Goal: Task Accomplishment & Management: Complete application form

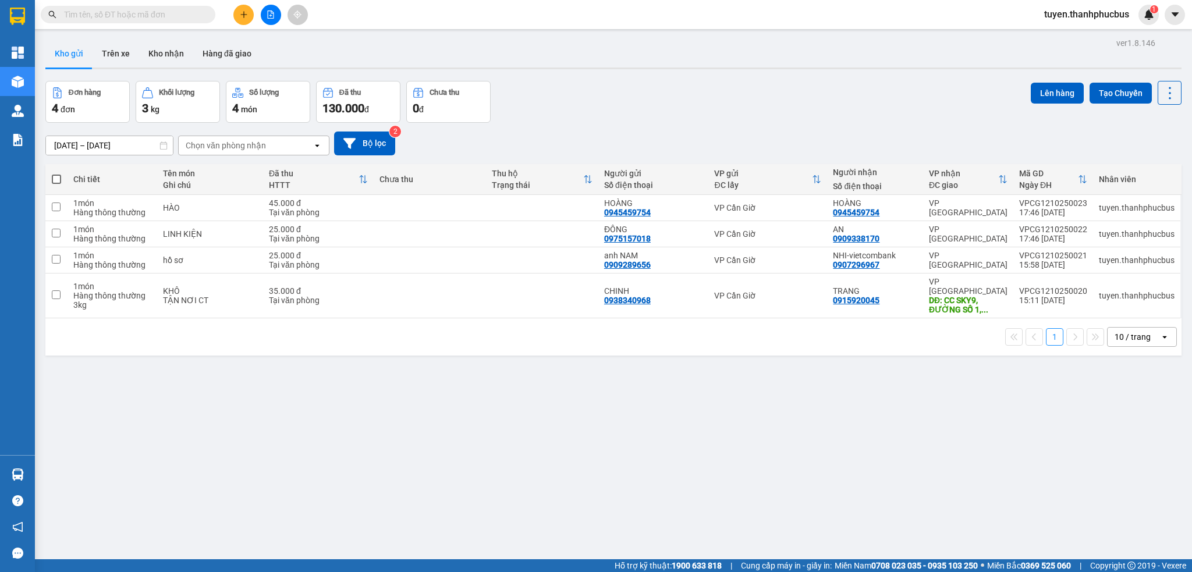
click at [55, 180] on span at bounding box center [56, 179] width 9 height 9
click at [56, 173] on input "checkbox" at bounding box center [56, 173] width 0 height 0
checkbox input "true"
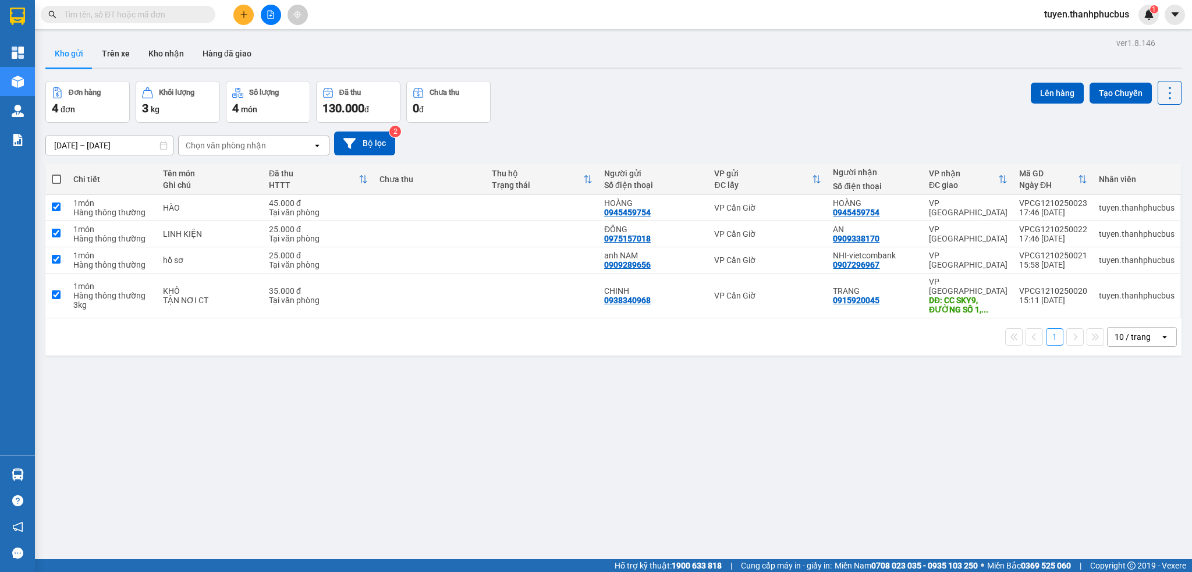
checkbox input "true"
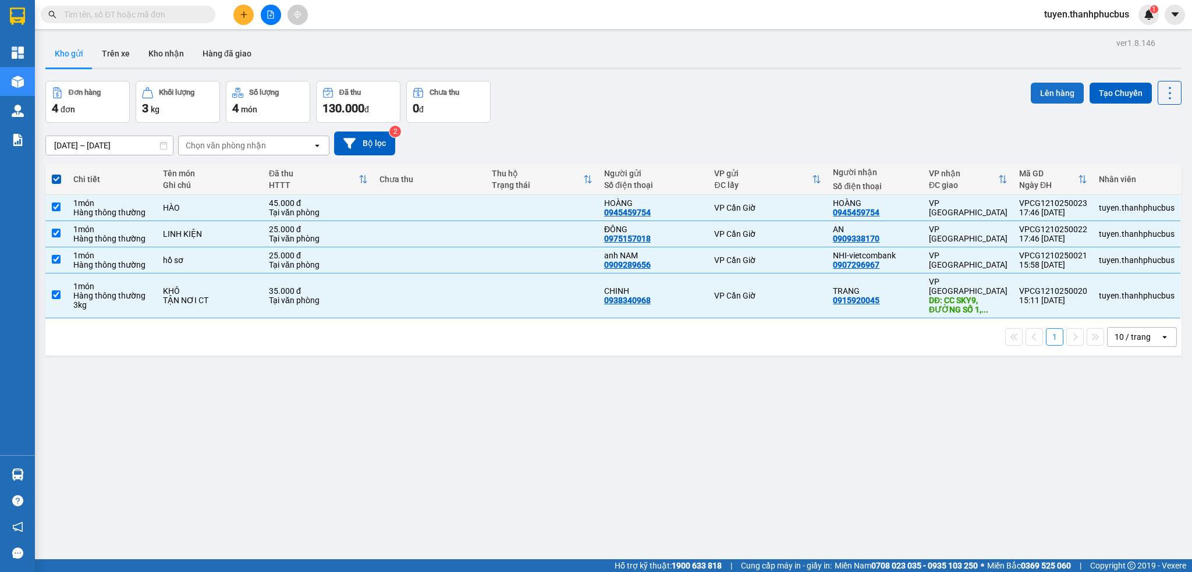
click at [1045, 94] on button "Lên hàng" at bounding box center [1057, 93] width 53 height 21
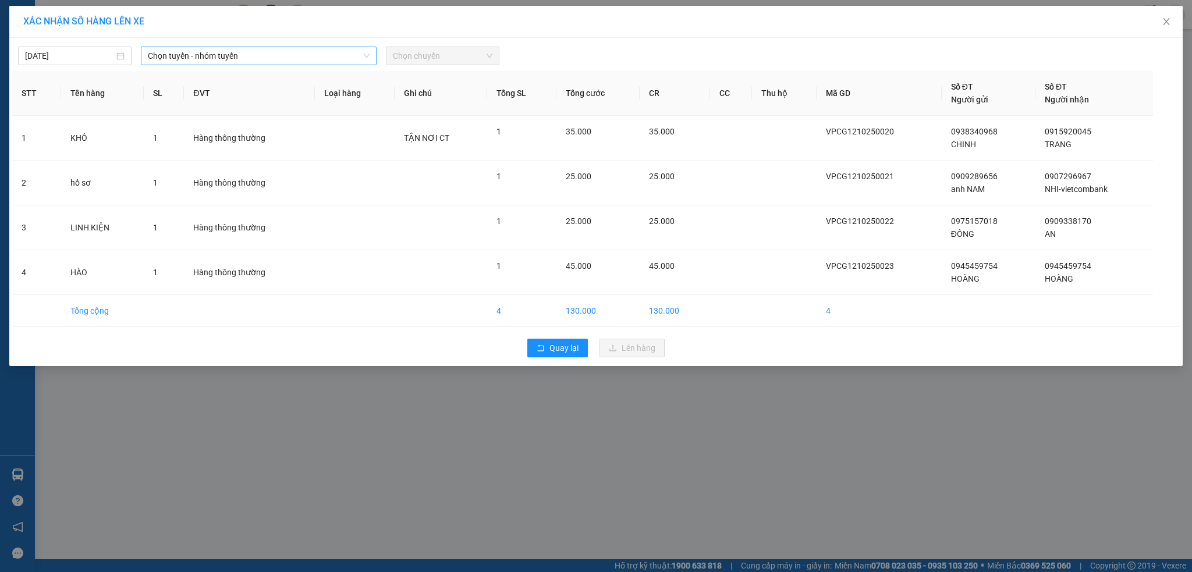
click at [211, 58] on span "Chọn tuyến - nhóm tuyến" at bounding box center [259, 55] width 222 height 17
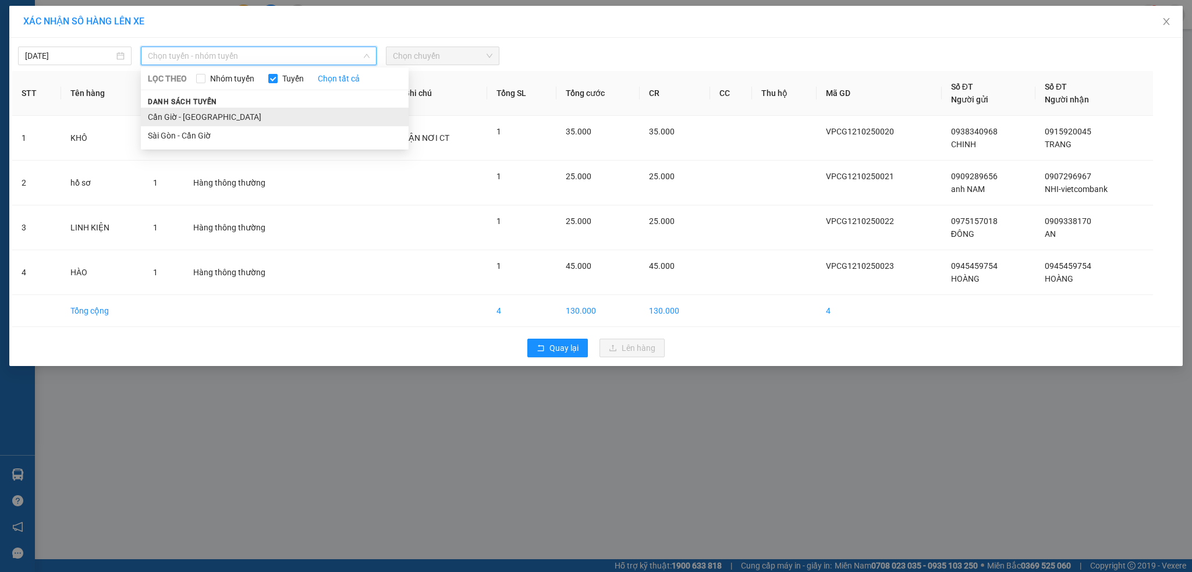
click at [200, 120] on li "Cần Giờ - [GEOGRAPHIC_DATA]" at bounding box center [275, 117] width 268 height 19
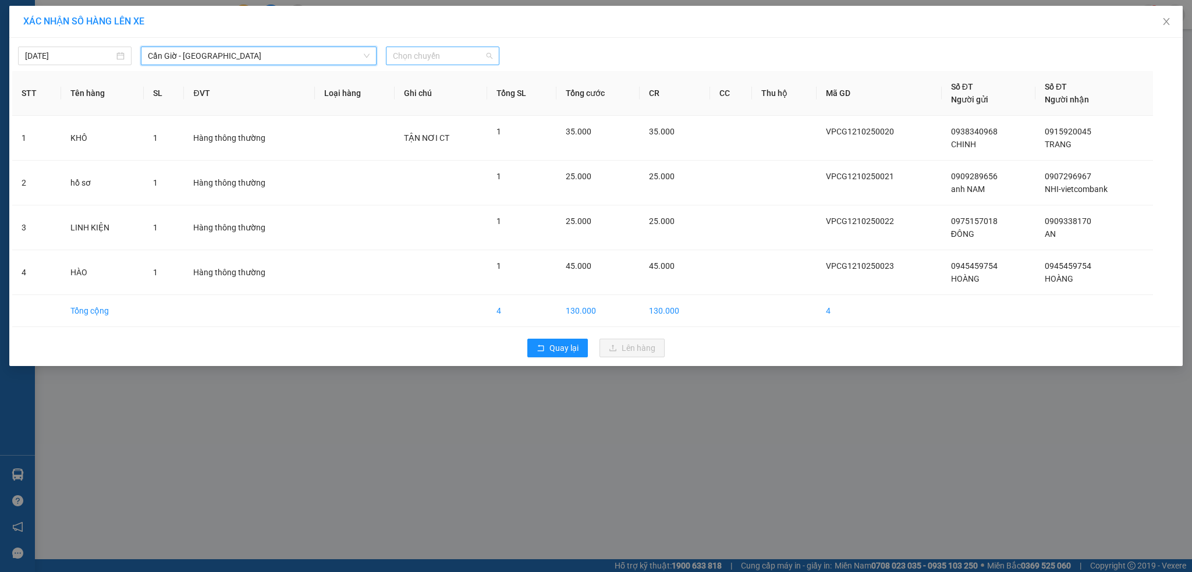
click at [435, 54] on span "Chọn chuyến" at bounding box center [443, 55] width 100 height 17
click at [410, 97] on div "05:00" at bounding box center [438, 97] width 91 height 13
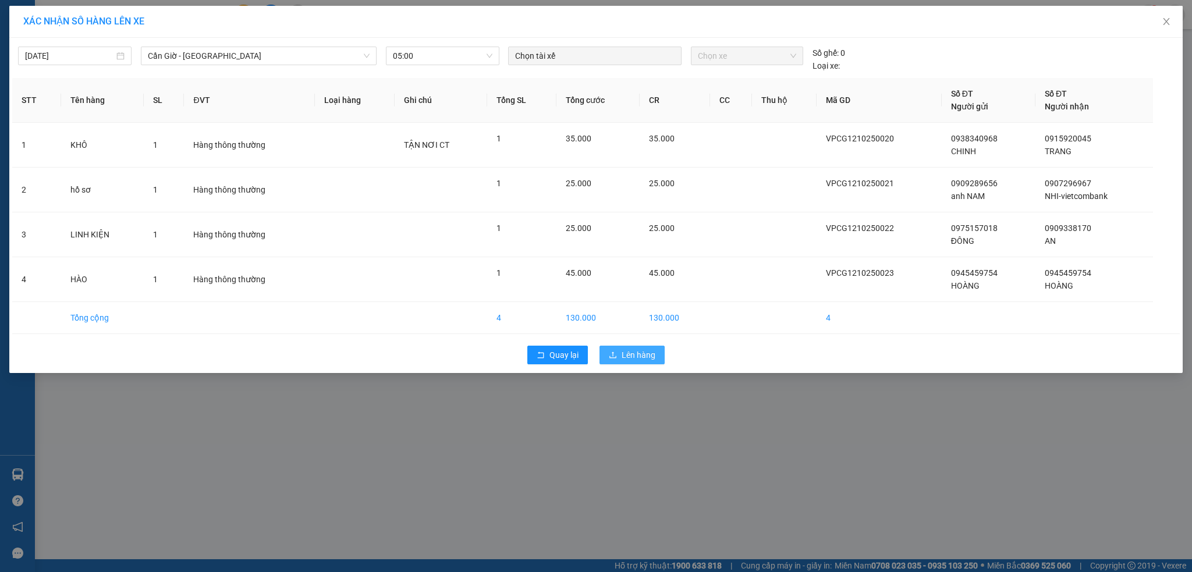
click at [636, 353] on span "Lên hàng" at bounding box center [639, 355] width 34 height 13
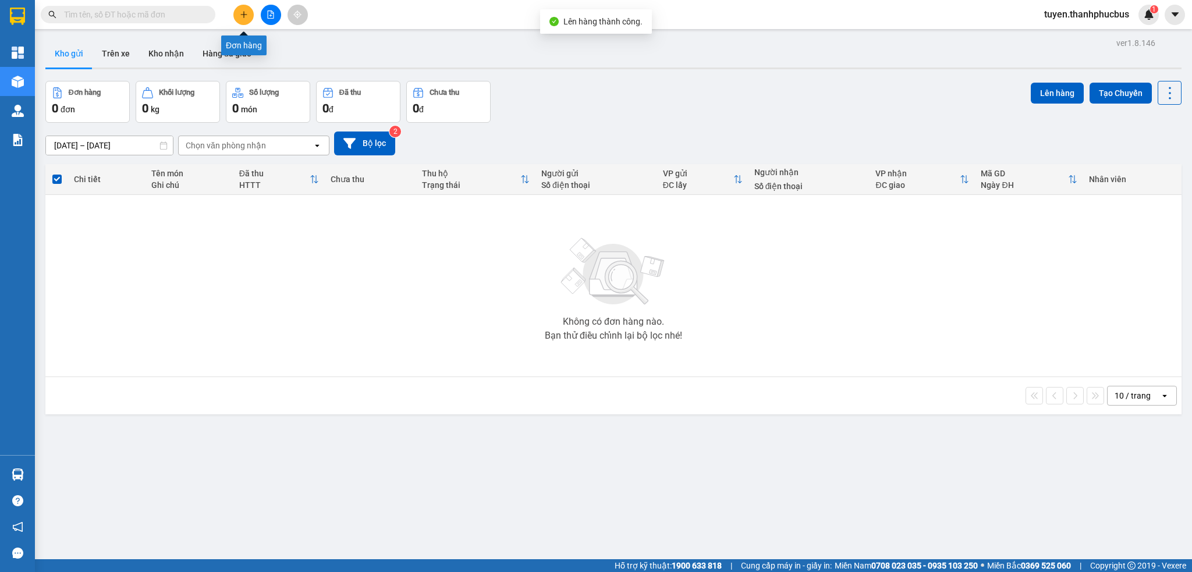
click at [237, 15] on button at bounding box center [243, 15] width 20 height 20
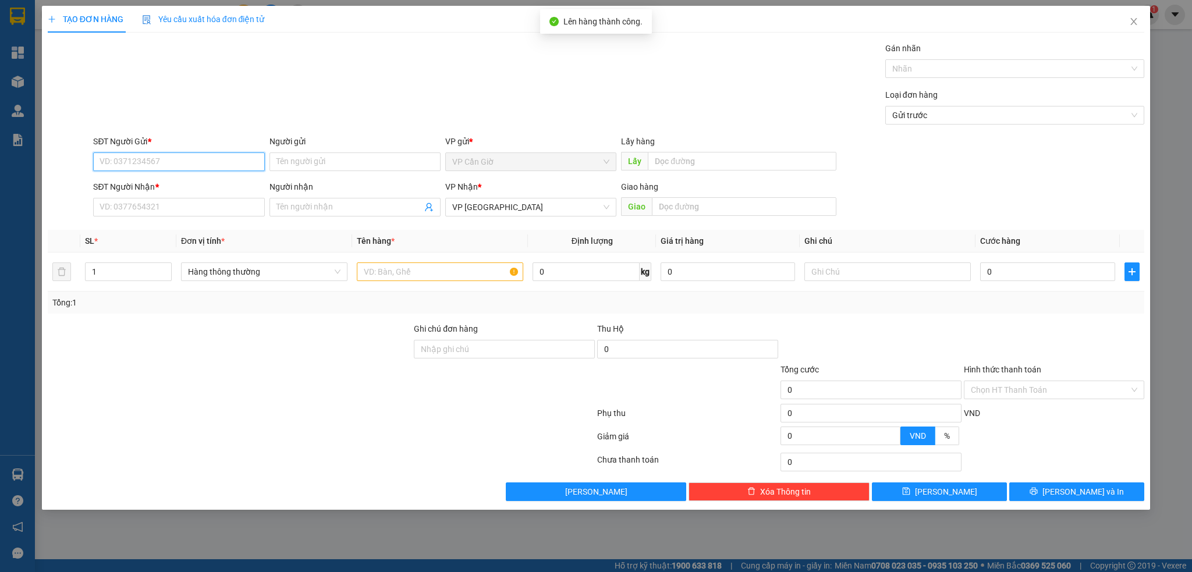
click at [130, 163] on input "SĐT Người Gửi *" at bounding box center [178, 161] width 171 height 19
type input "0977201970"
click at [128, 184] on div "0977201970 - C HUẾ" at bounding box center [178, 185] width 157 height 13
type input "C HUẾ"
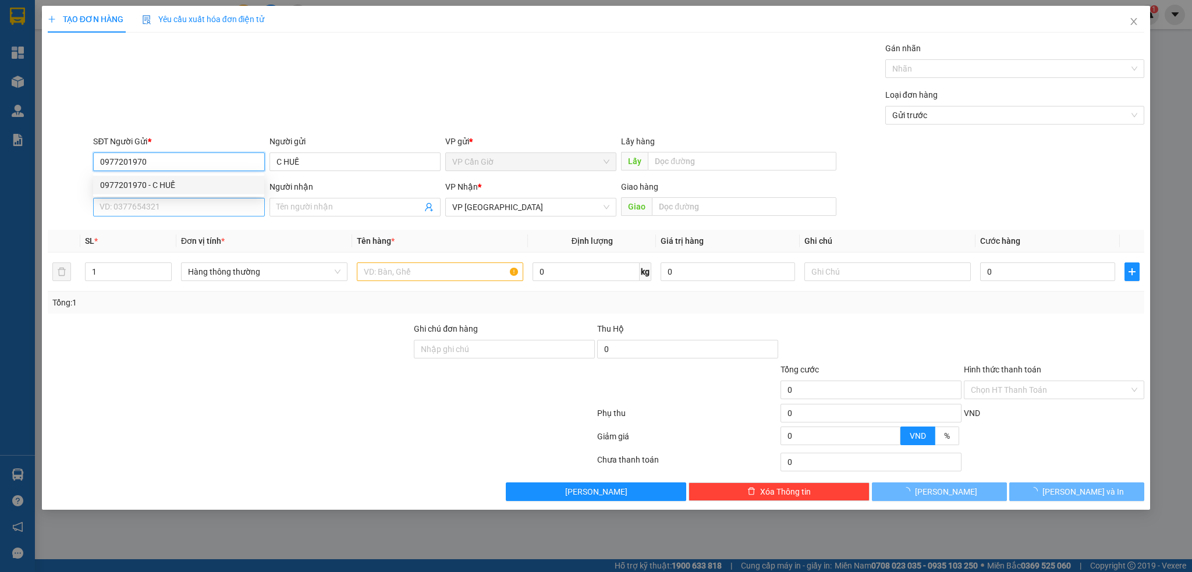
type input "35.000"
type input "0977201970"
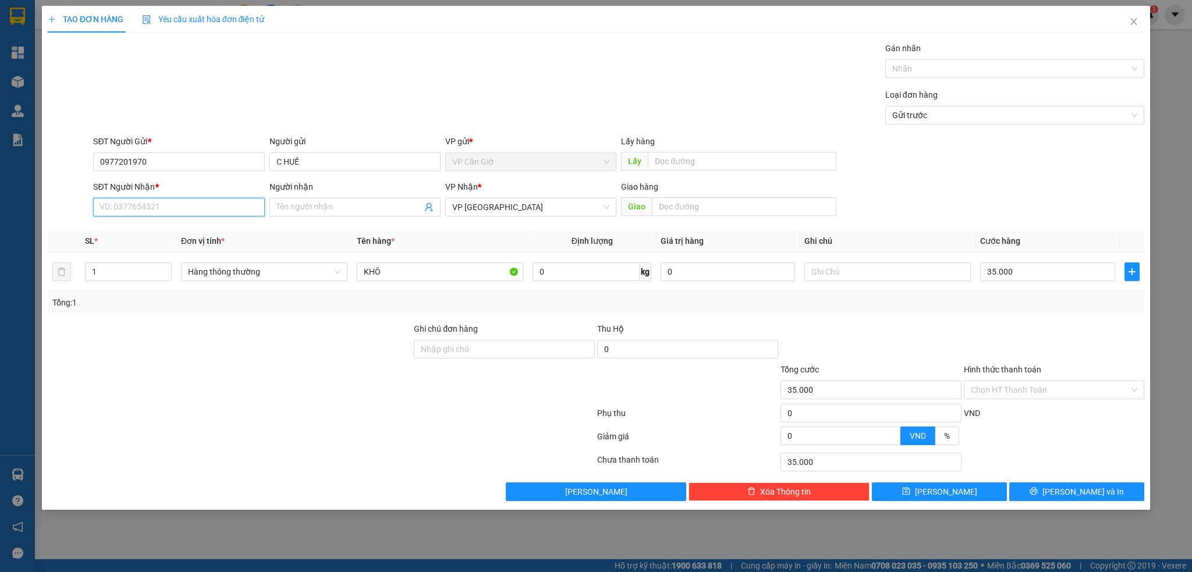
click at [148, 213] on input "SĐT Người Nhận *" at bounding box center [178, 207] width 171 height 19
click at [151, 232] on div "0394553332 - THUÝ" at bounding box center [178, 230] width 157 height 13
type input "0394553332"
type input "THUÝ"
click at [1039, 271] on input "35.000" at bounding box center [1047, 272] width 134 height 19
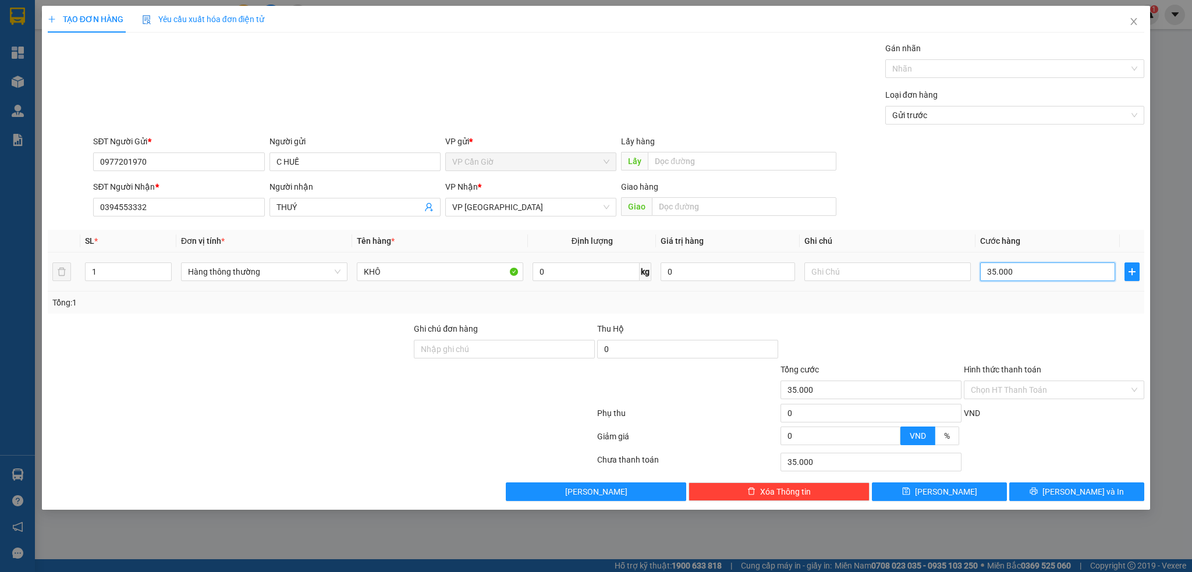
type input "4"
type input "45"
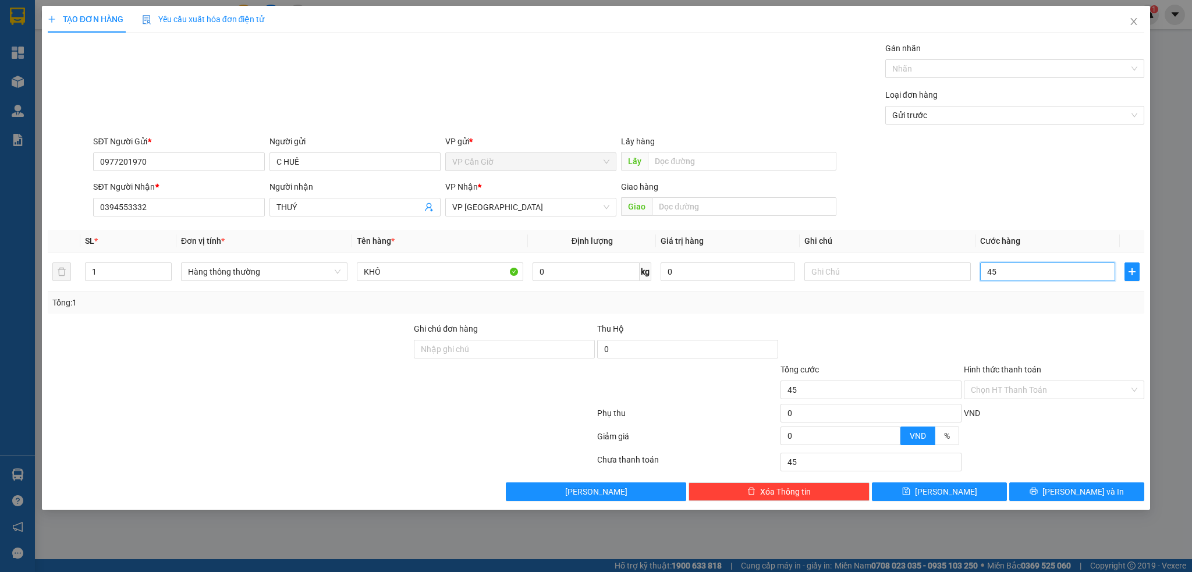
type input "45"
type input "45.000"
click at [952, 327] on div at bounding box center [870, 342] width 183 height 41
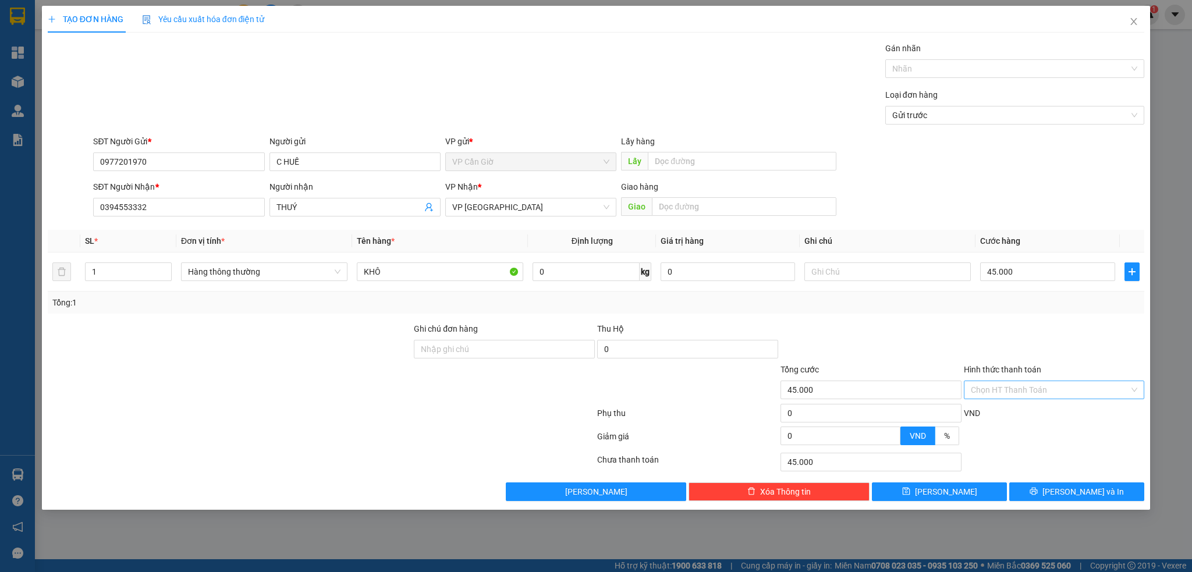
click at [1029, 386] on input "Hình thức thanh toán" at bounding box center [1050, 389] width 159 height 17
click at [1009, 414] on div "Tại văn phòng" at bounding box center [1054, 413] width 167 height 13
type input "0"
click at [1069, 496] on span "[PERSON_NAME] và In" at bounding box center [1082, 491] width 81 height 13
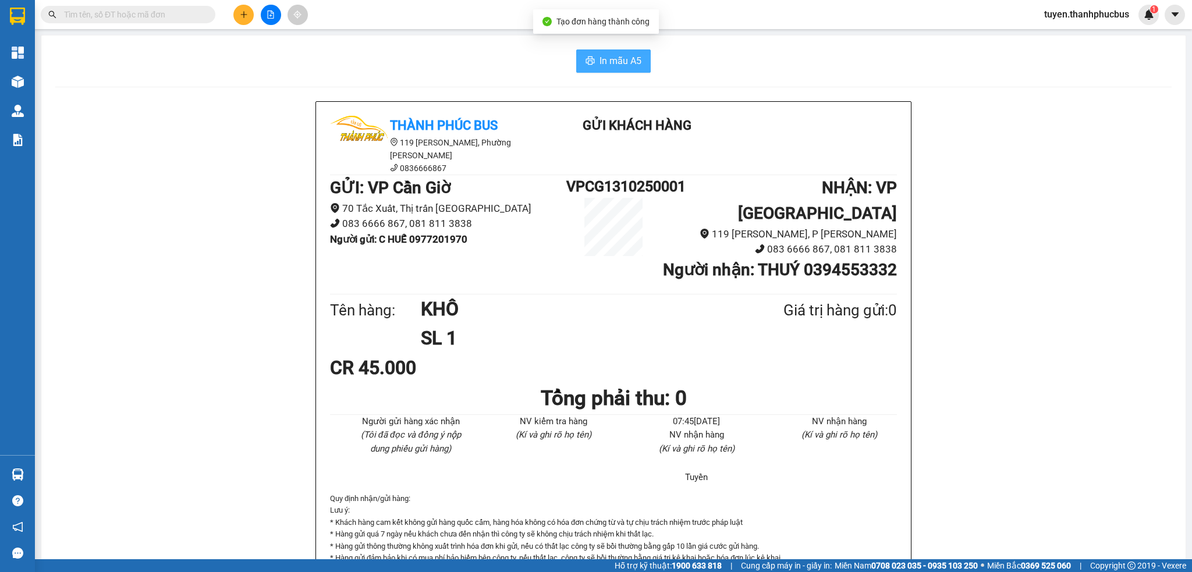
click at [611, 66] on span "In mẫu A5" at bounding box center [621, 61] width 42 height 15
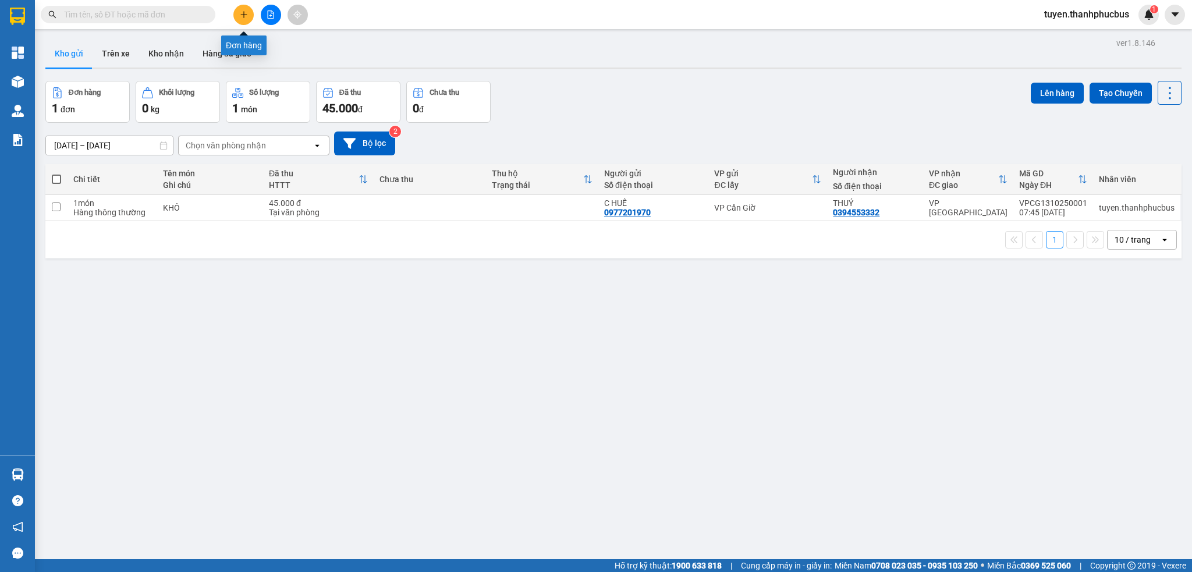
click at [244, 14] on icon "plus" at bounding box center [243, 14] width 6 height 1
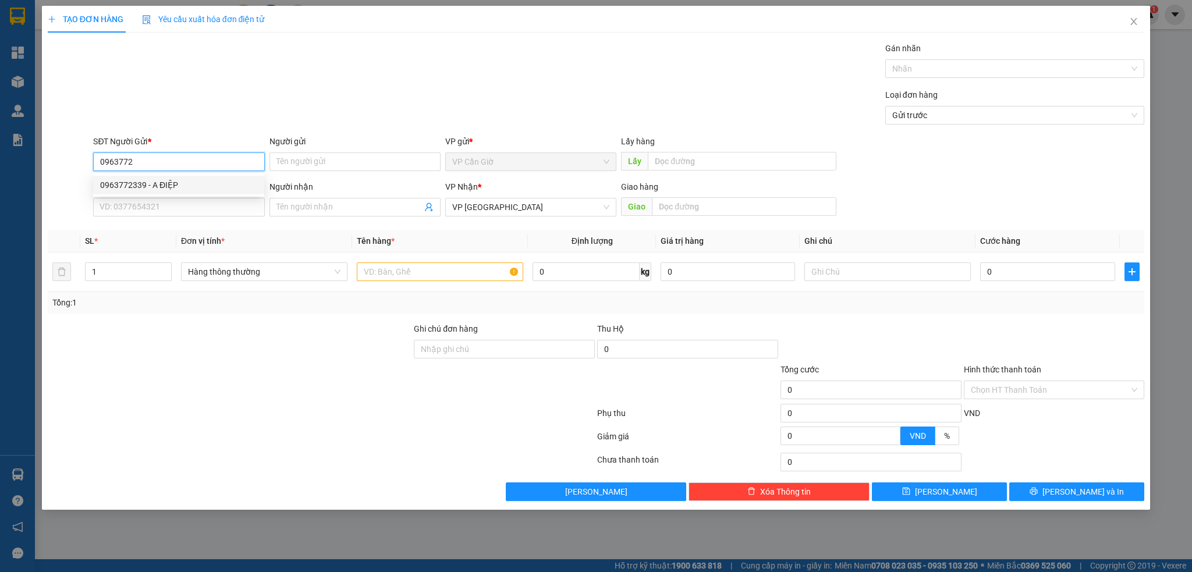
click at [136, 189] on div "0963772339 - A ĐIỆP" at bounding box center [178, 185] width 157 height 13
type input "0963772339"
type input "A ĐIỆP"
type input "35.000"
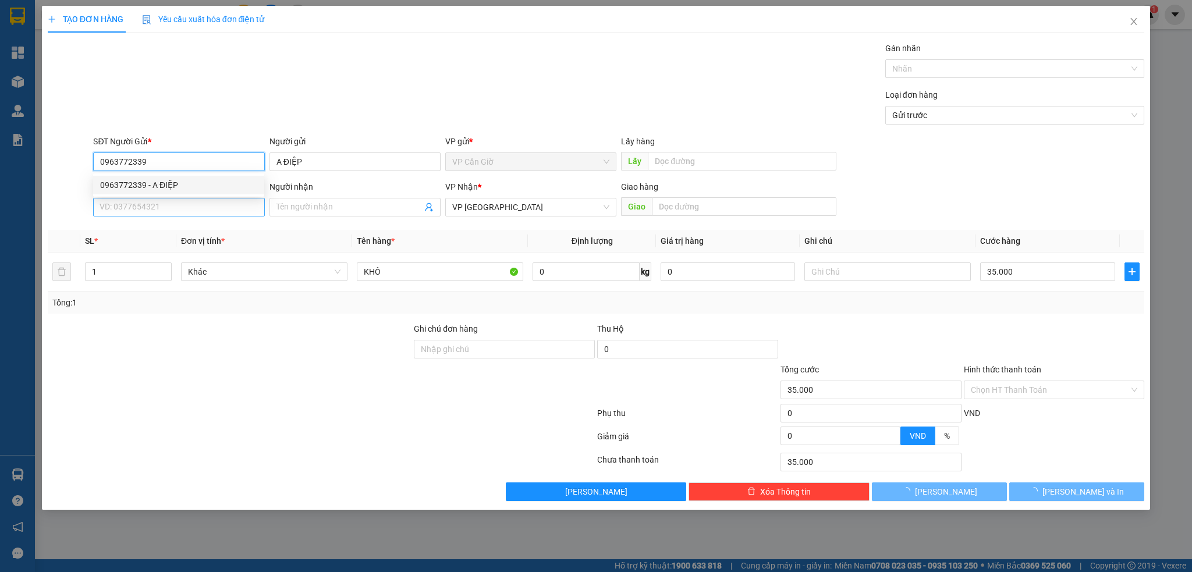
type input "0963772339"
click at [134, 208] on input "SĐT Người Nhận *" at bounding box center [178, 207] width 171 height 19
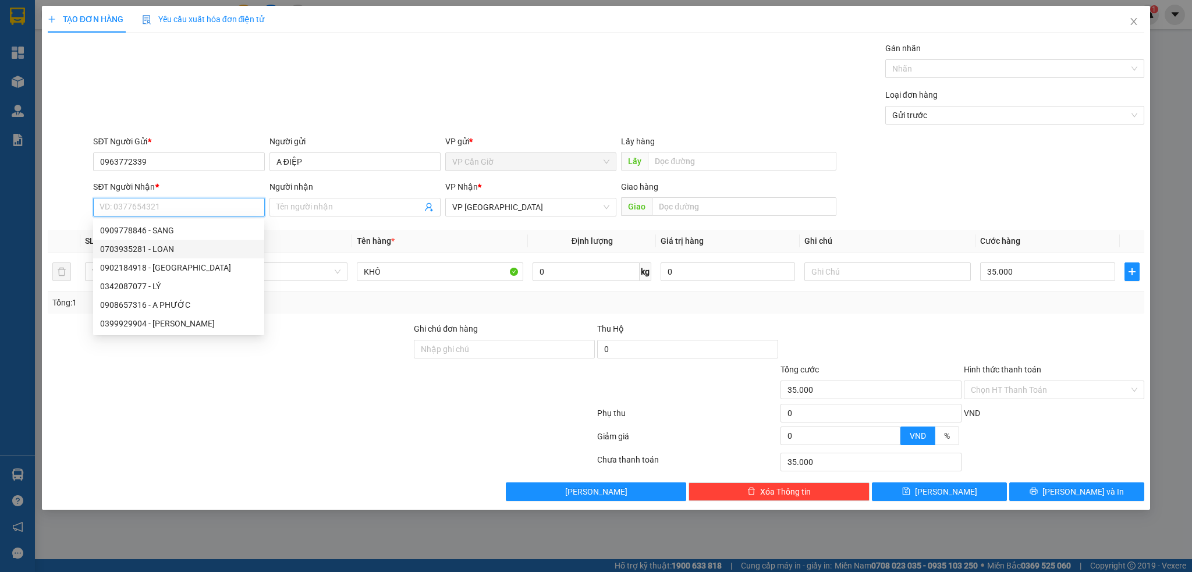
click at [127, 252] on div "0703935281 - LOAN" at bounding box center [178, 249] width 157 height 13
type input "0703935281"
type input "LOAN"
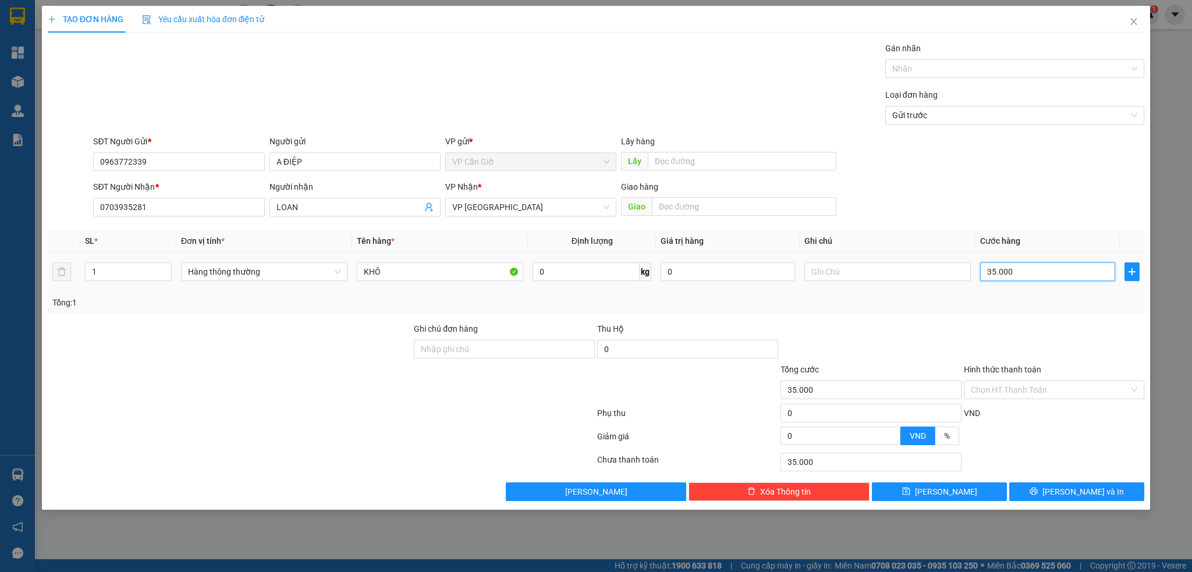
click at [1030, 278] on input "35.000" at bounding box center [1047, 272] width 134 height 19
type input "5"
type input "55"
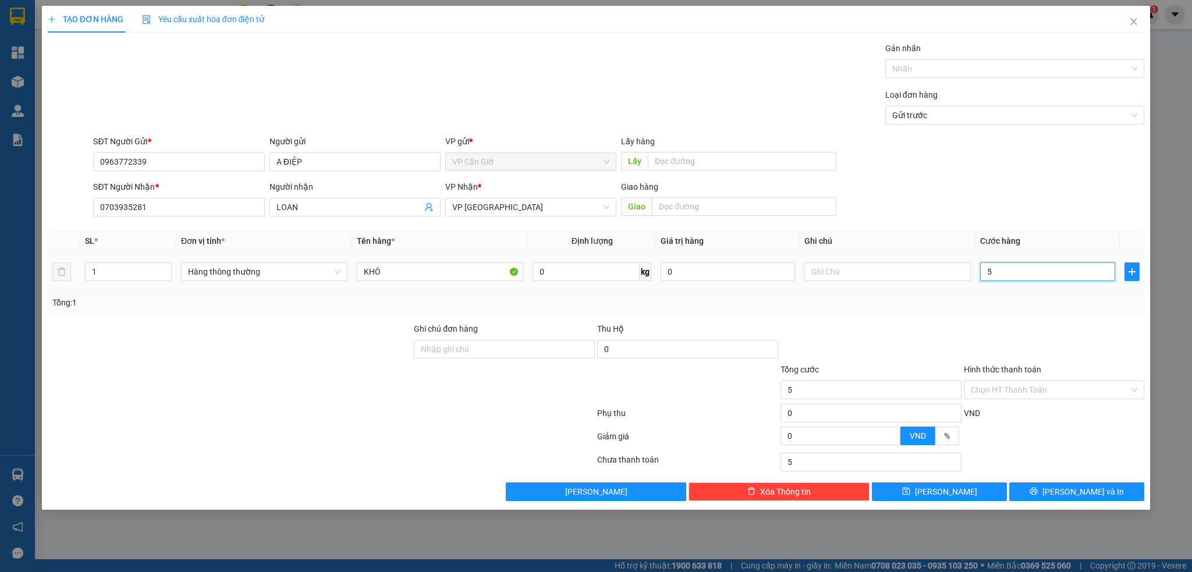
type input "55"
type input "55.000"
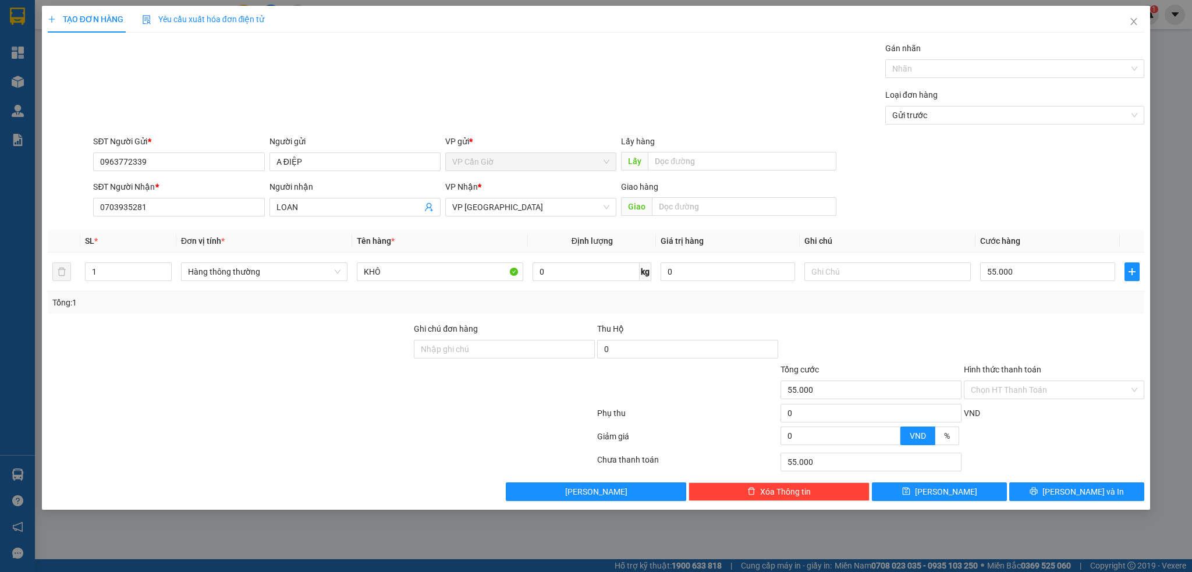
click at [911, 330] on div at bounding box center [870, 342] width 183 height 41
click at [1066, 495] on span "[PERSON_NAME] và In" at bounding box center [1082, 491] width 81 height 13
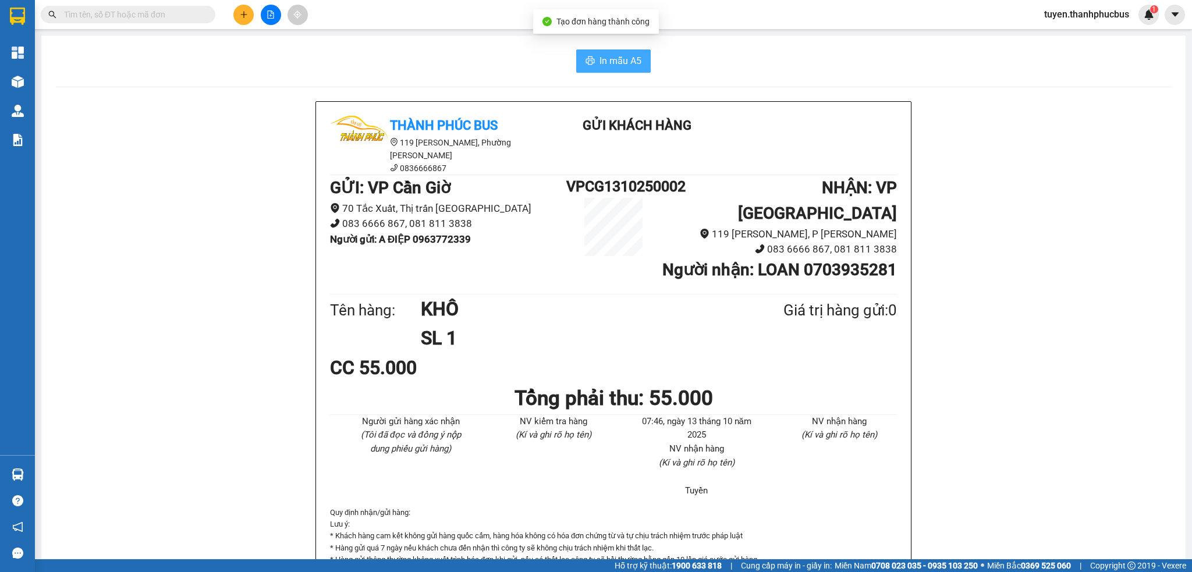
click at [591, 66] on button "In mẫu A5" at bounding box center [613, 60] width 75 height 23
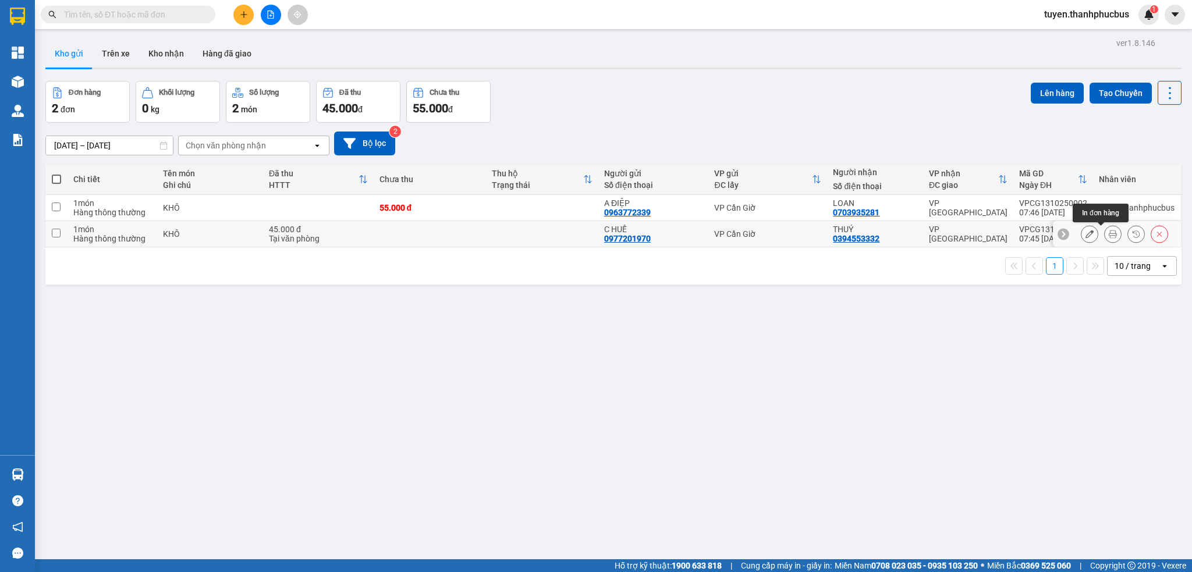
click at [1109, 235] on icon at bounding box center [1113, 234] width 8 height 8
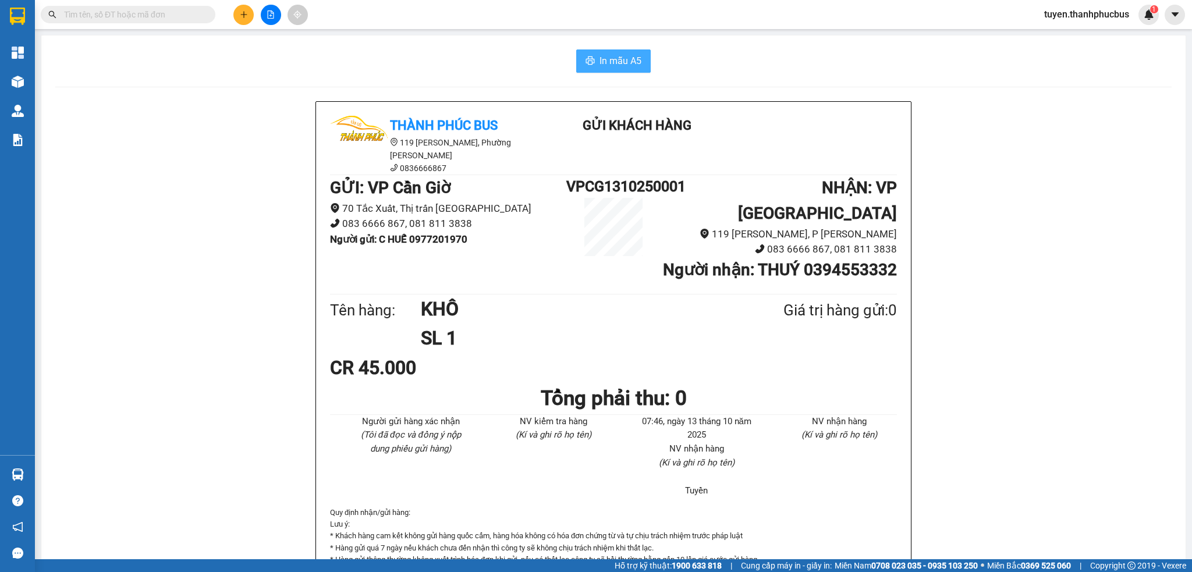
click at [607, 60] on span "In mẫu A5" at bounding box center [621, 61] width 42 height 15
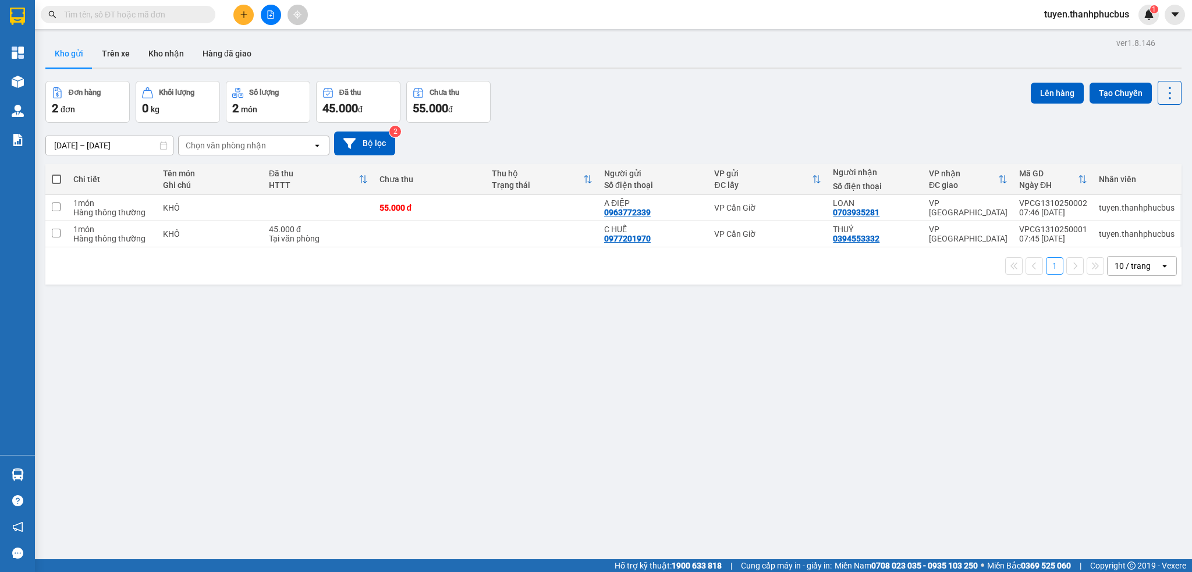
drag, startPoint x: 172, startPoint y: 7, endPoint x: 311, endPoint y: 424, distance: 440.1
click at [315, 426] on div "ver 1.8.146 Kho gửi Trên xe Kho nhận Hàng đã giao Đơn hàng 2 đơn Khối lượng 0 k…" at bounding box center [613, 321] width 1145 height 572
click at [237, 20] on button at bounding box center [243, 15] width 20 height 20
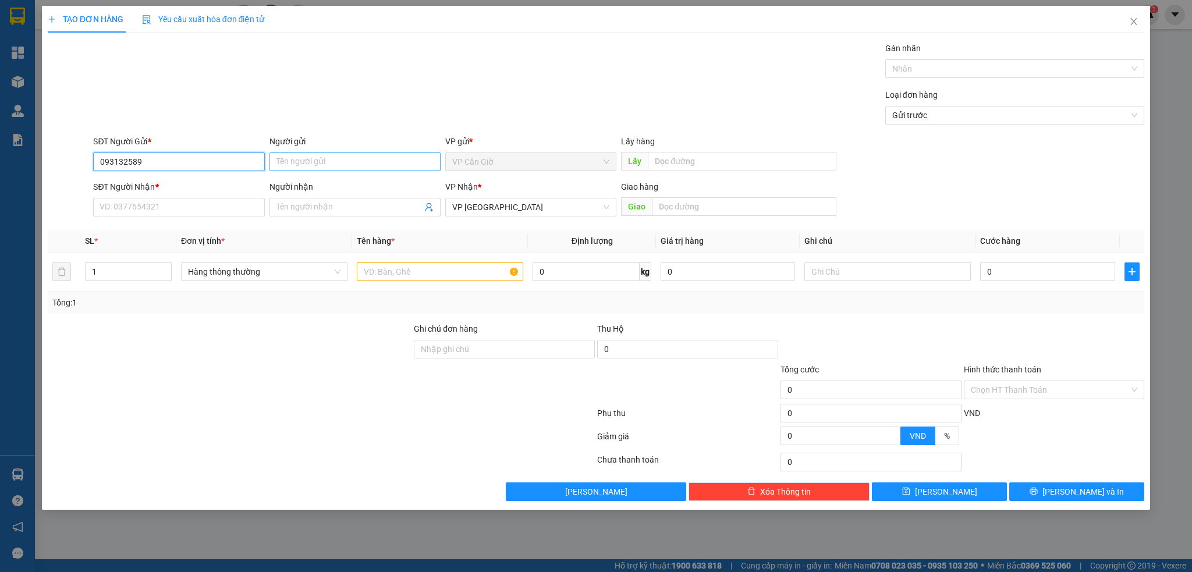
type input "093132589"
click at [285, 168] on input "Người gửi" at bounding box center [354, 161] width 171 height 19
click at [324, 177] on form "SĐT Người Gửi * 093132589 Người gửi Tên người gửi VP gửi * VP Cần Giờ Lấy hàng …" at bounding box center [596, 178] width 1097 height 86
drag, startPoint x: 320, startPoint y: 171, endPoint x: 341, endPoint y: 160, distance: 23.9
click at [321, 169] on input "Người gửi" at bounding box center [354, 161] width 171 height 19
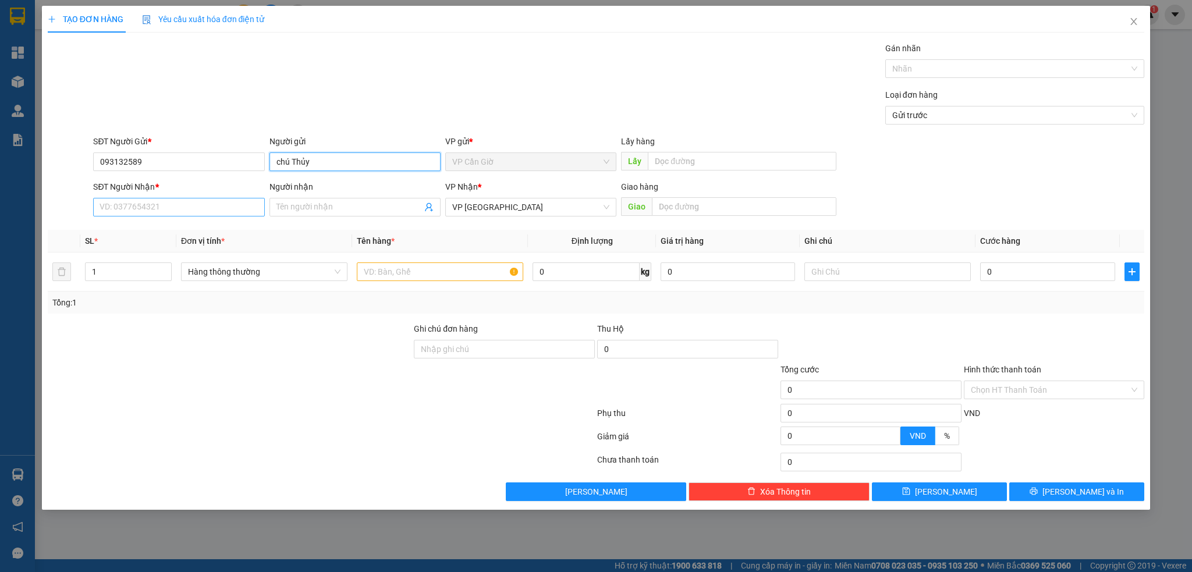
type input "chú Thủy"
click at [179, 214] on input "SĐT Người Nhận *" at bounding box center [178, 207] width 171 height 19
type input "0"
type input "0976295007"
click at [183, 229] on div "0976295007 - PHƯƠNG" at bounding box center [178, 230] width 157 height 13
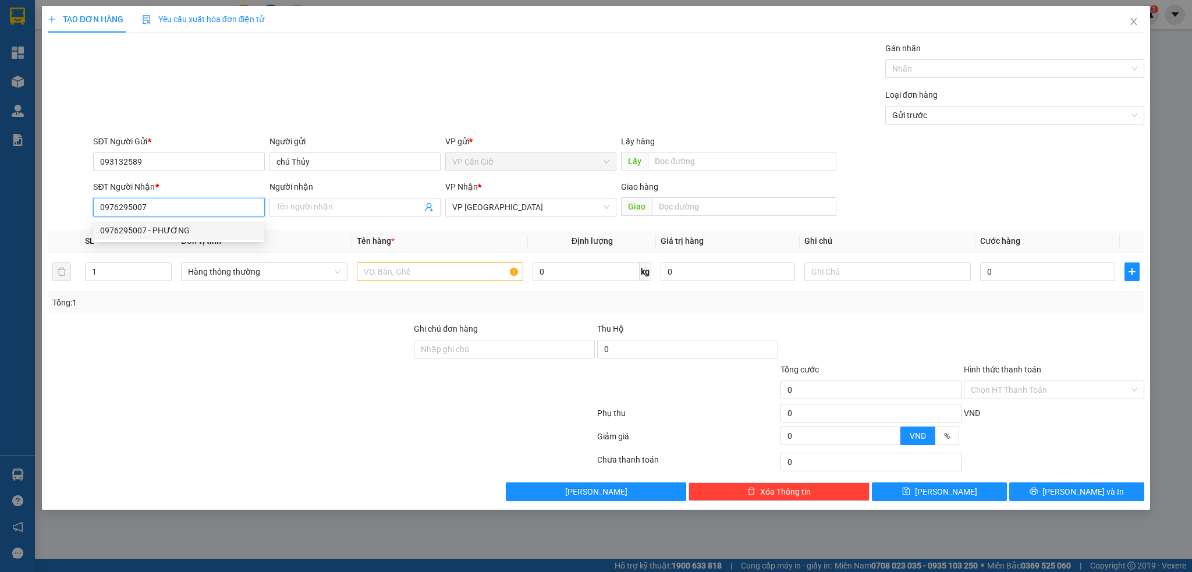
type input "PHƯƠNG"
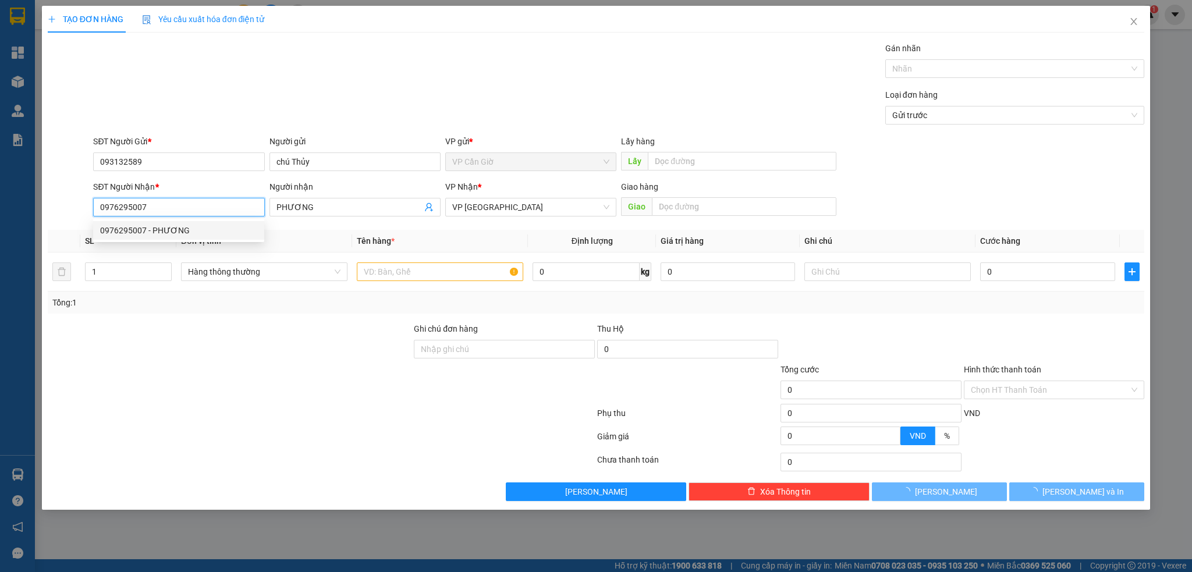
type input "20.000"
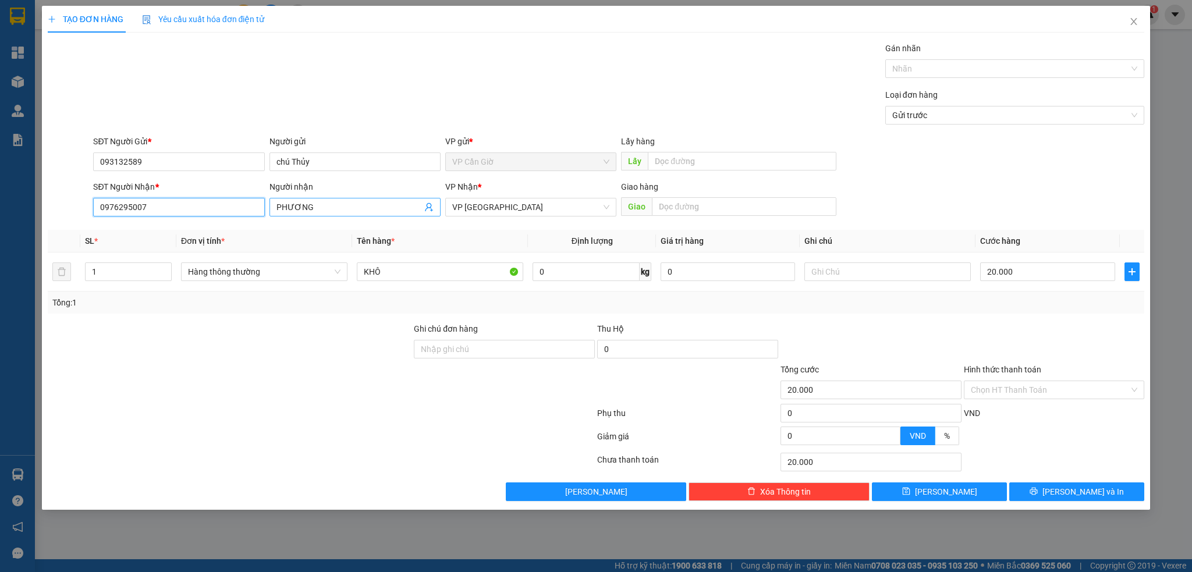
type input "0976295007"
click at [286, 203] on input "PHƯƠNG" at bounding box center [349, 207] width 146 height 13
type input "bé Phượng"
click at [447, 271] on input "KHÔ" at bounding box center [440, 272] width 166 height 19
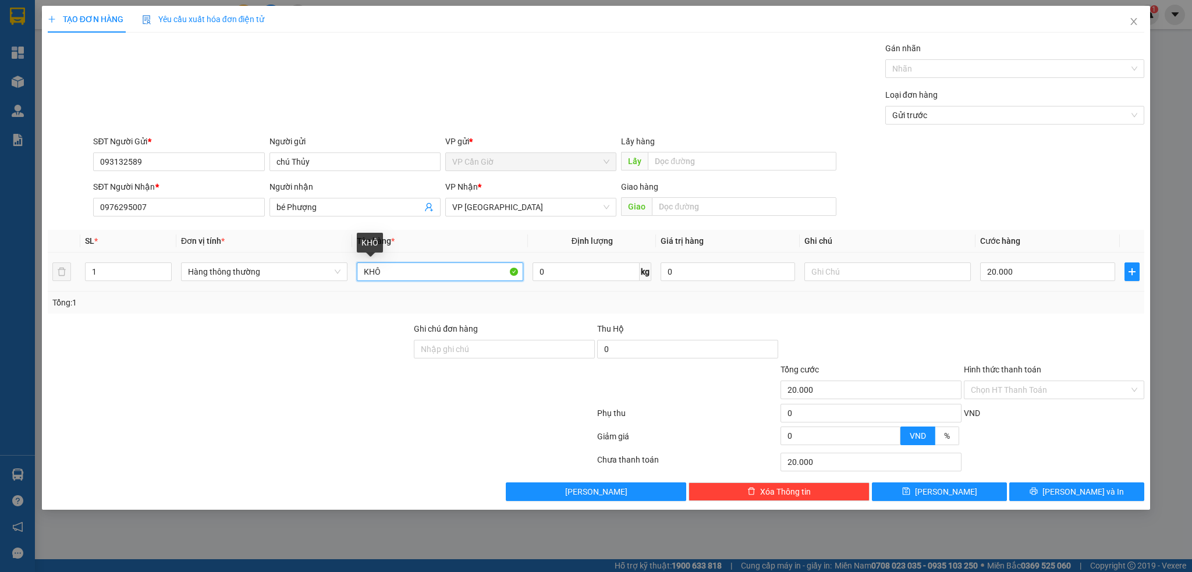
click at [447, 271] on input "KHÔ" at bounding box center [440, 272] width 166 height 19
type input "quần"
click at [580, 275] on input "0" at bounding box center [586, 272] width 107 height 19
type input "2"
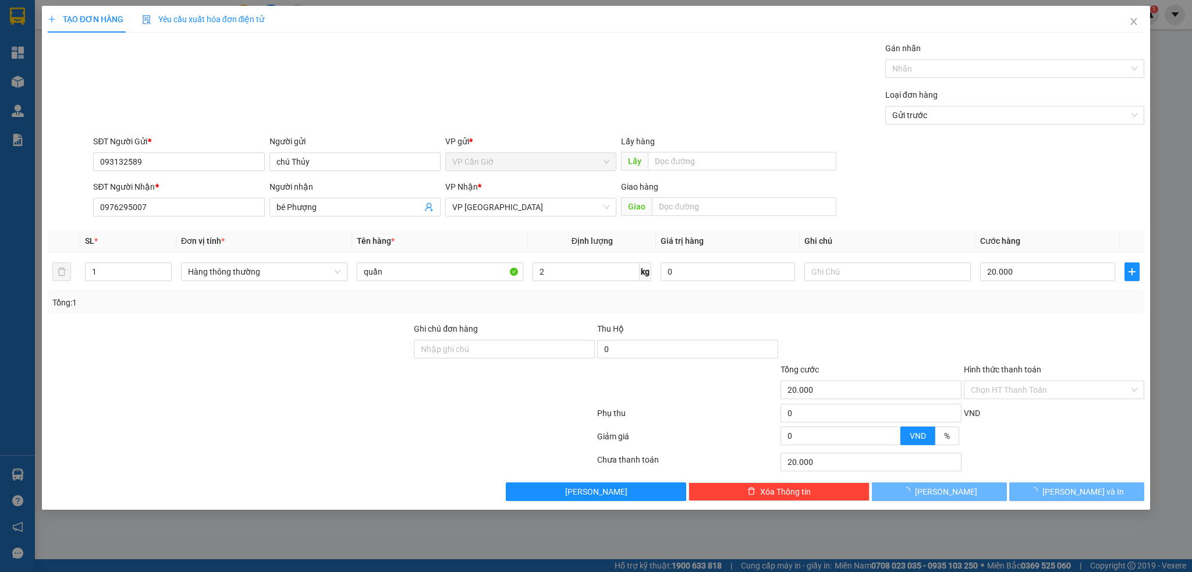
click at [647, 312] on div "Tổng: 1" at bounding box center [596, 303] width 1097 height 22
type input "25.000"
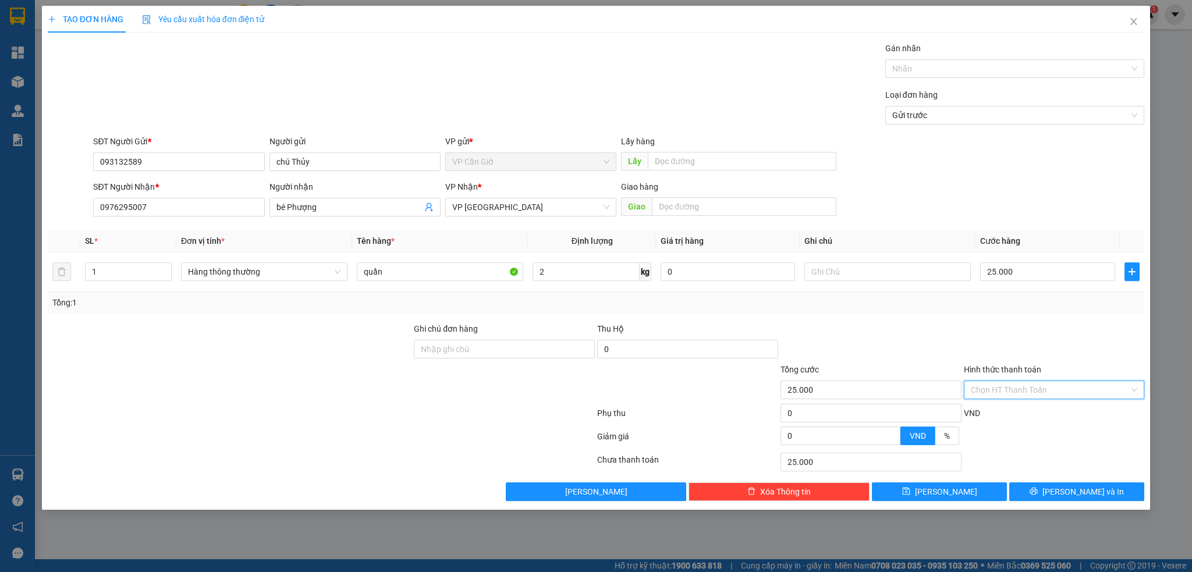
click at [995, 396] on input "Hình thức thanh toán" at bounding box center [1050, 389] width 159 height 17
click at [979, 415] on div "Tại văn phòng" at bounding box center [1054, 413] width 167 height 13
type input "0"
click at [1054, 498] on button "[PERSON_NAME] và In" at bounding box center [1076, 492] width 135 height 19
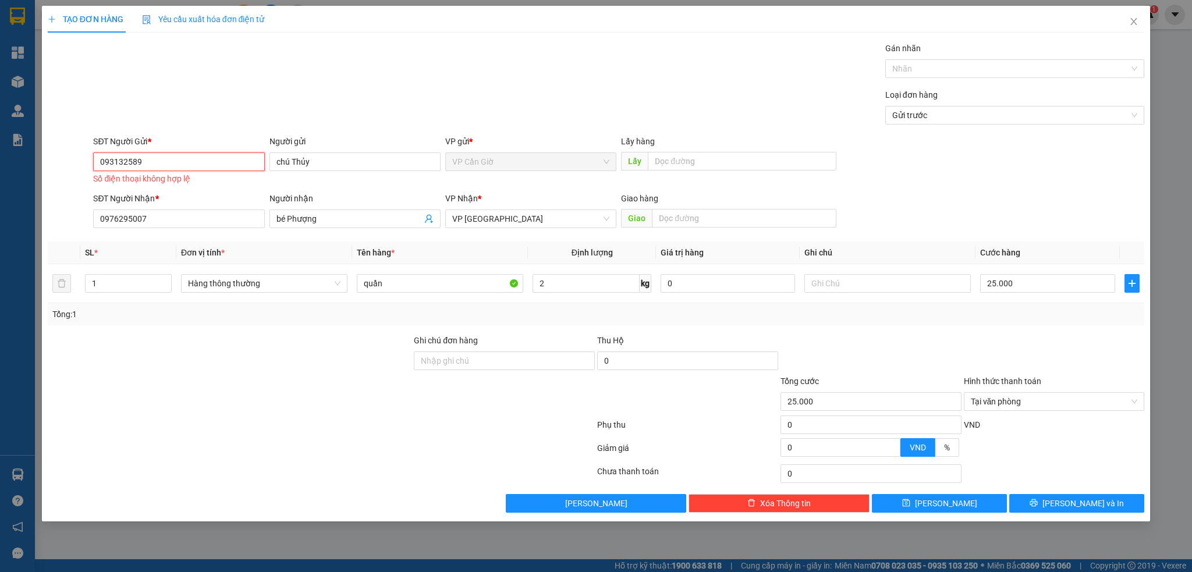
click at [230, 158] on input "093132589" at bounding box center [178, 161] width 171 height 19
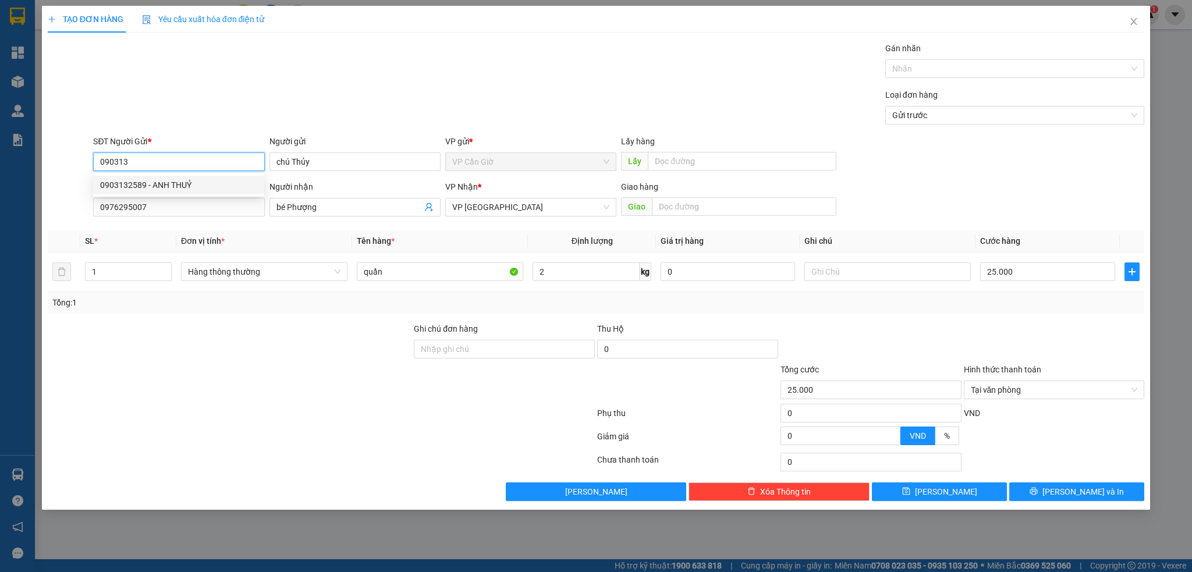
click at [146, 179] on div "0903132589 - ANH THUỶ" at bounding box center [178, 185] width 157 height 13
type input "0903132589"
type input "ANH THUỶ"
type input "0903132589"
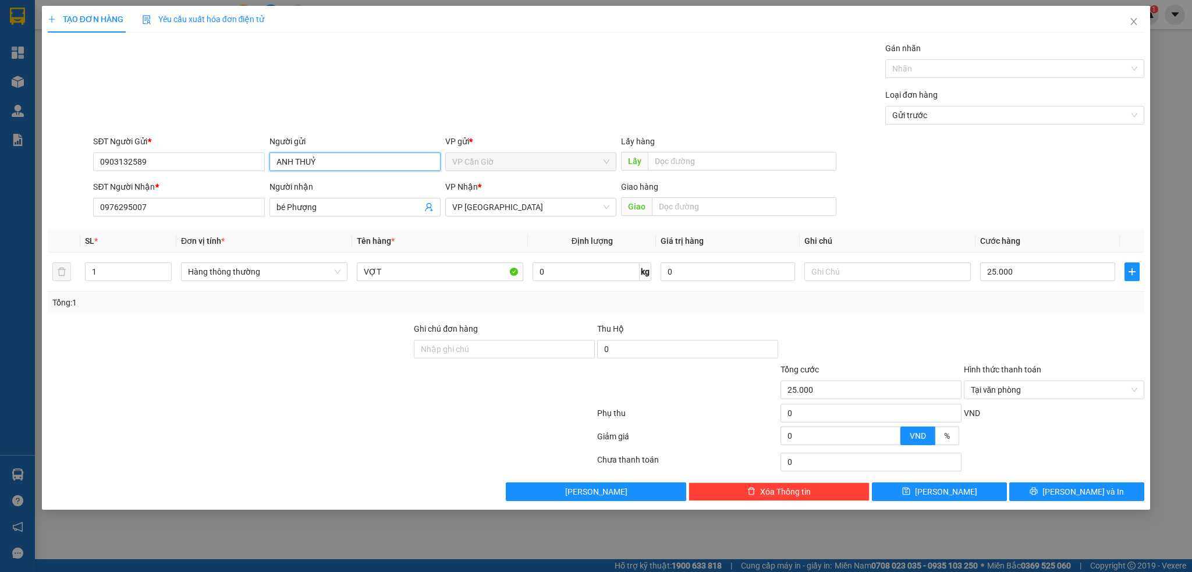
click at [278, 161] on input "ANH THUỶ" at bounding box center [354, 161] width 171 height 19
type input "chú THUỶ"
click at [229, 182] on div "SĐT Người Nhận *" at bounding box center [178, 186] width 171 height 13
click at [229, 198] on input "0976295007" at bounding box center [178, 207] width 171 height 19
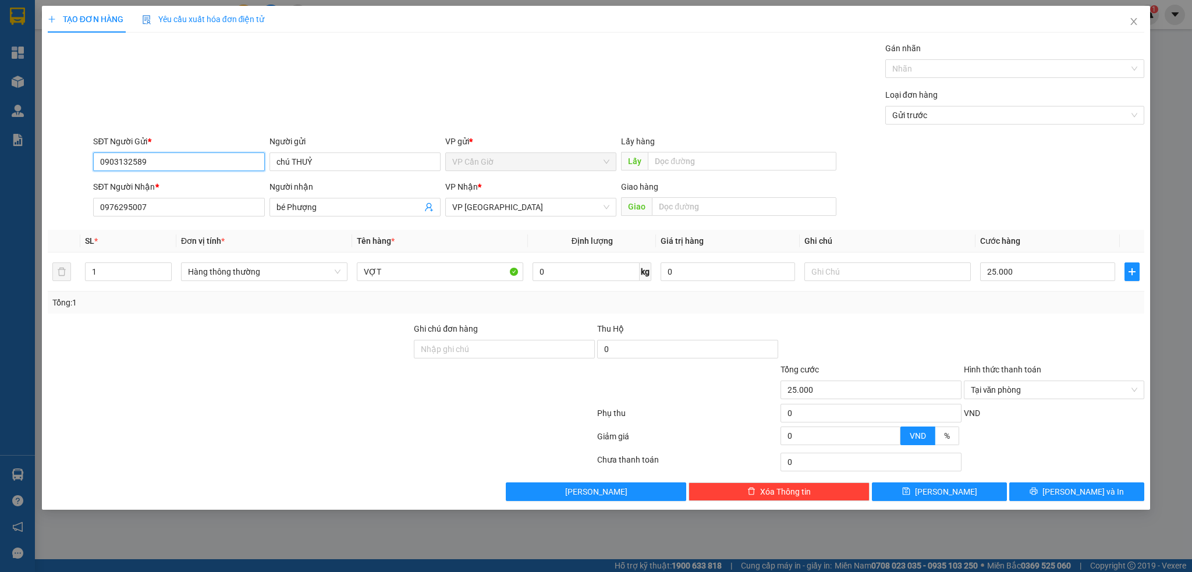
click at [201, 155] on input "0903132589" at bounding box center [178, 161] width 171 height 19
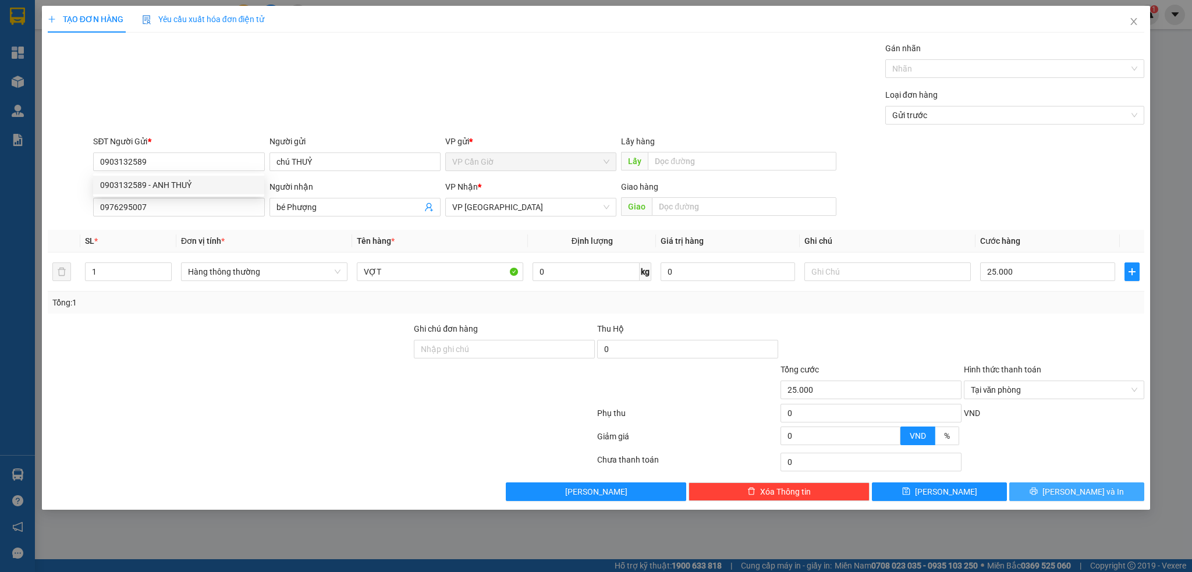
click at [1076, 496] on span "[PERSON_NAME] và In" at bounding box center [1082, 491] width 81 height 13
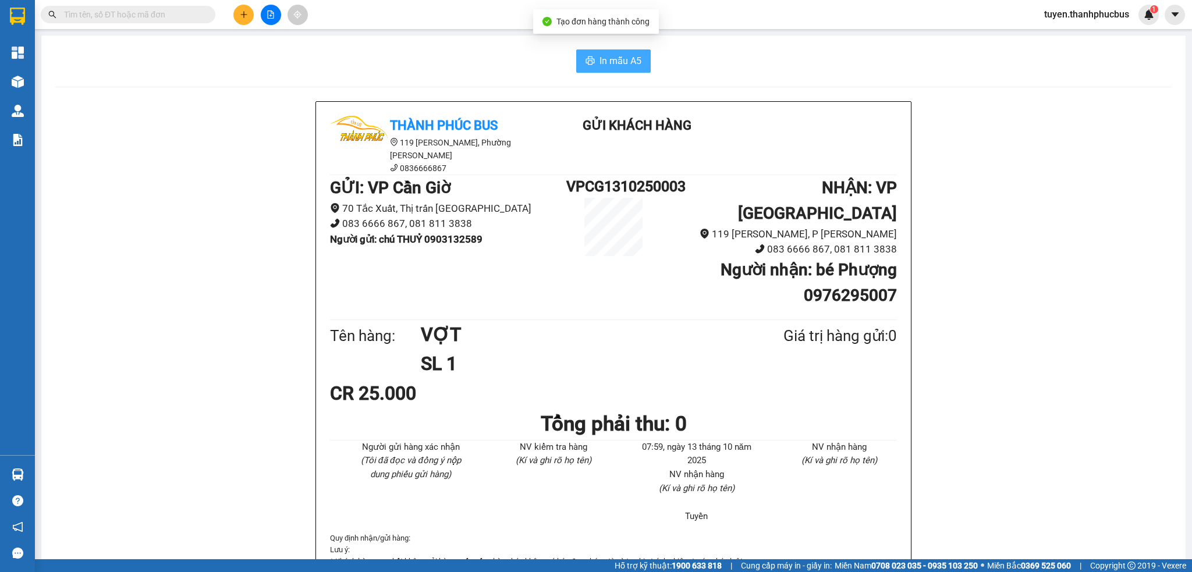
click at [624, 63] on span "In mẫu A5" at bounding box center [621, 61] width 42 height 15
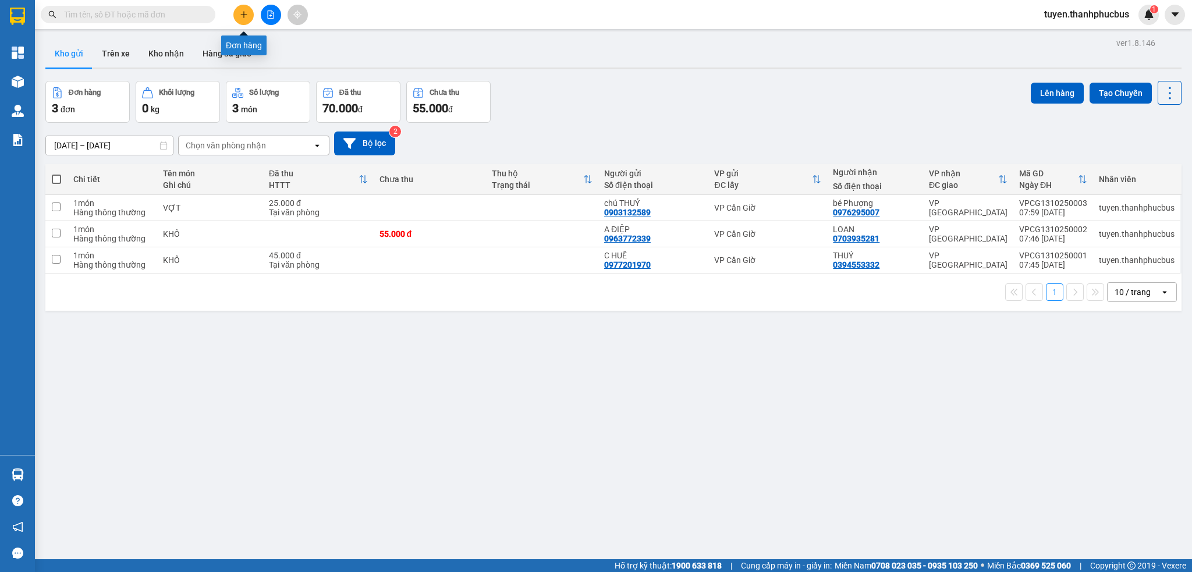
click at [235, 13] on button at bounding box center [243, 15] width 20 height 20
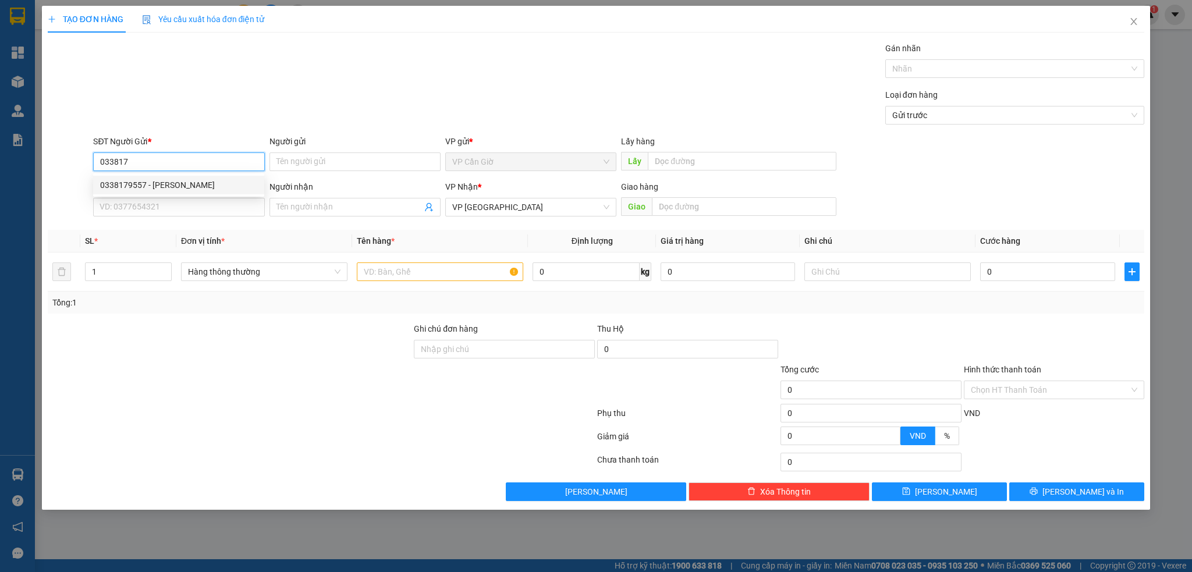
click at [163, 182] on div "0338179557 - PHƯƠNG" at bounding box center [178, 185] width 157 height 13
type input "0338179557"
type input "PHƯƠNG"
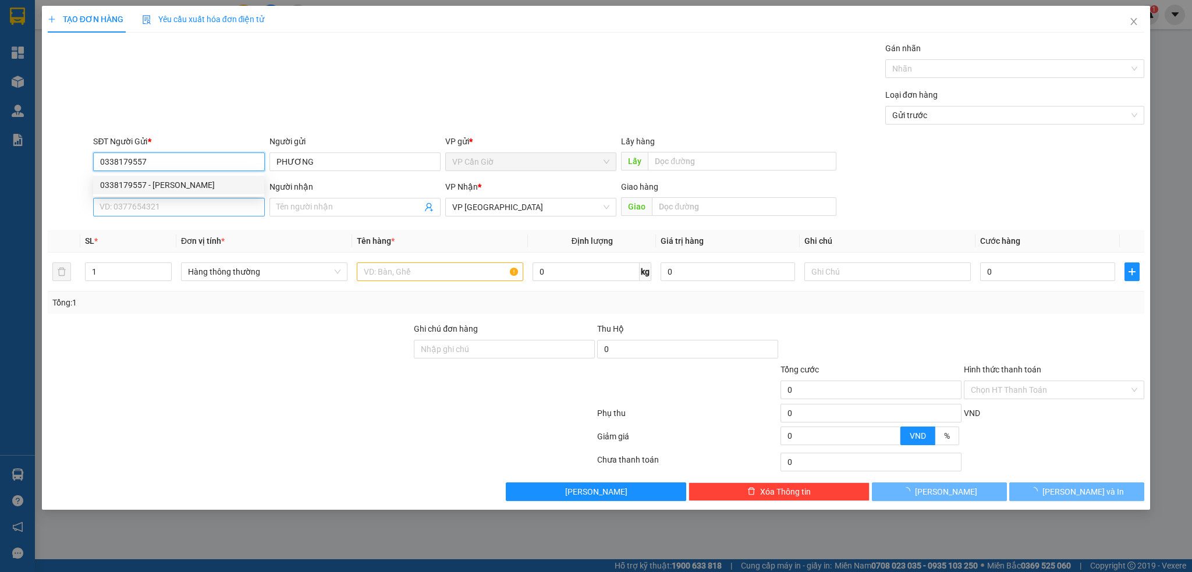
type input "0338179557"
type input "25.000"
click at [149, 212] on input "SĐT Người Nhận *" at bounding box center [178, 207] width 171 height 19
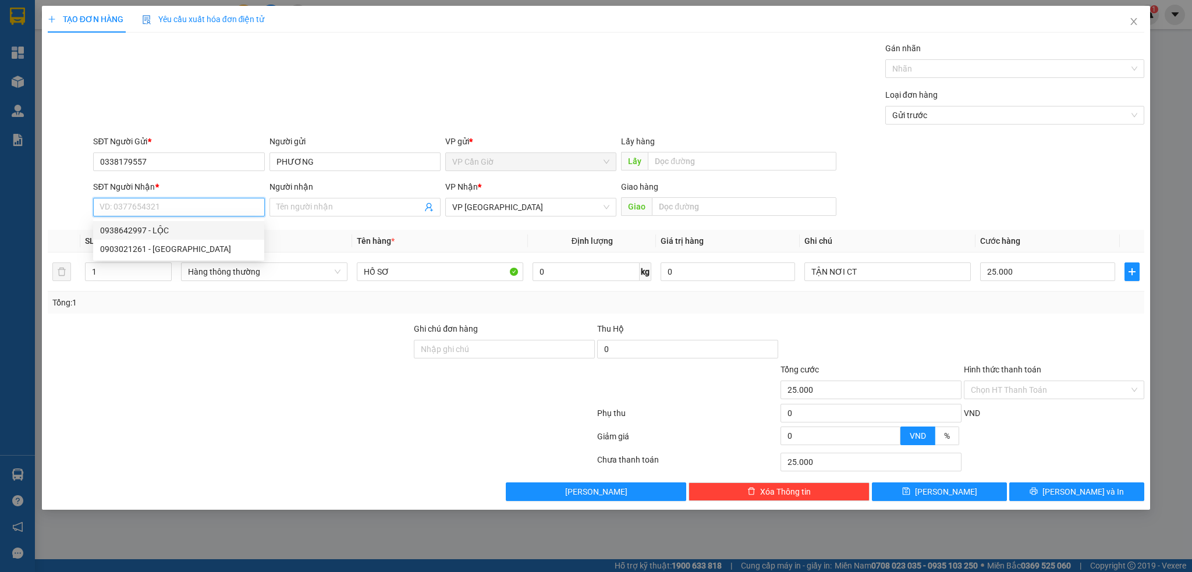
click at [182, 233] on div "0938642997 - LỘC" at bounding box center [178, 230] width 157 height 13
type input "0938642997"
type input "LỘC"
type input "112 HAI BÀ TRƯNG, ĐAKAO, Q1"
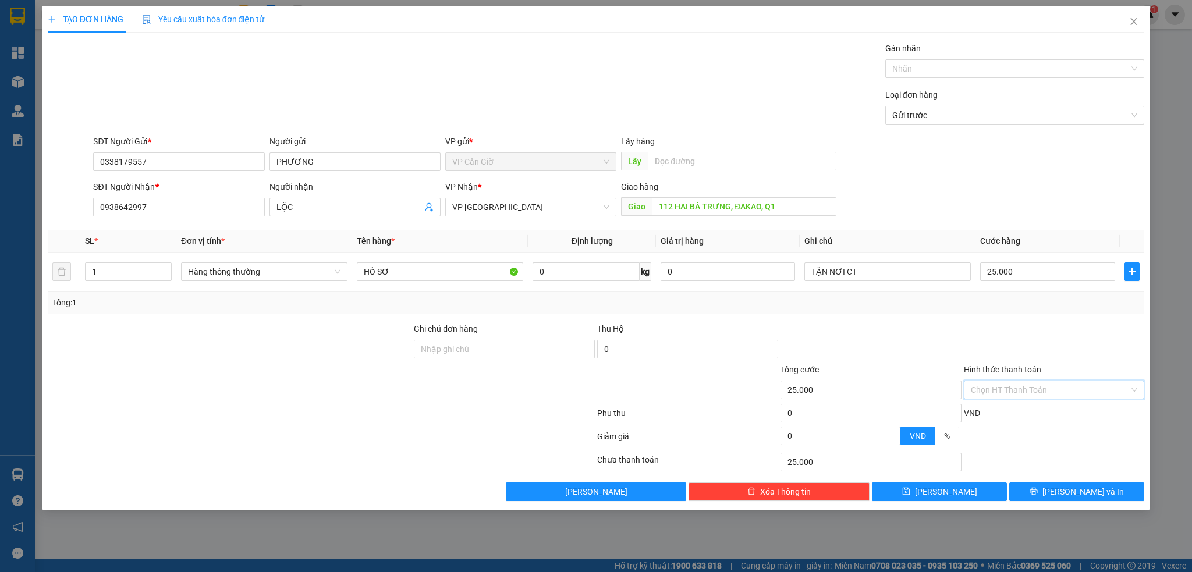
drag, startPoint x: 1010, startPoint y: 394, endPoint x: 1009, endPoint y: 404, distance: 9.9
click at [1010, 395] on input "Hình thức thanh toán" at bounding box center [1050, 389] width 159 height 17
click at [1011, 408] on div "Tại văn phòng" at bounding box center [1054, 413] width 167 height 13
type input "0"
click at [1038, 489] on icon "printer" at bounding box center [1034, 491] width 8 height 8
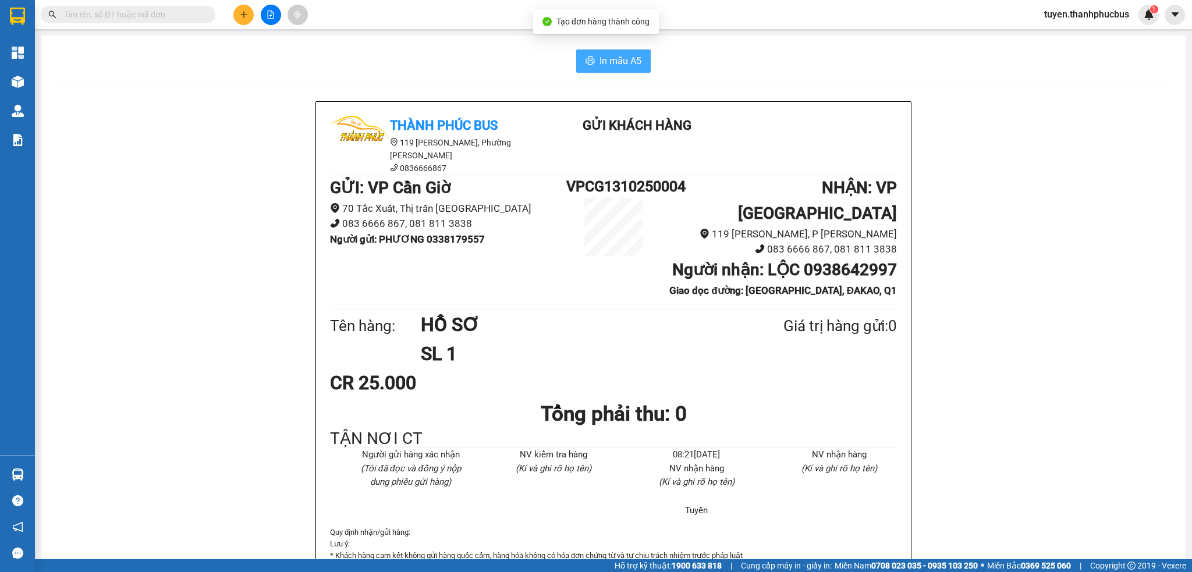
click at [619, 65] on span "In mẫu A5" at bounding box center [621, 61] width 42 height 15
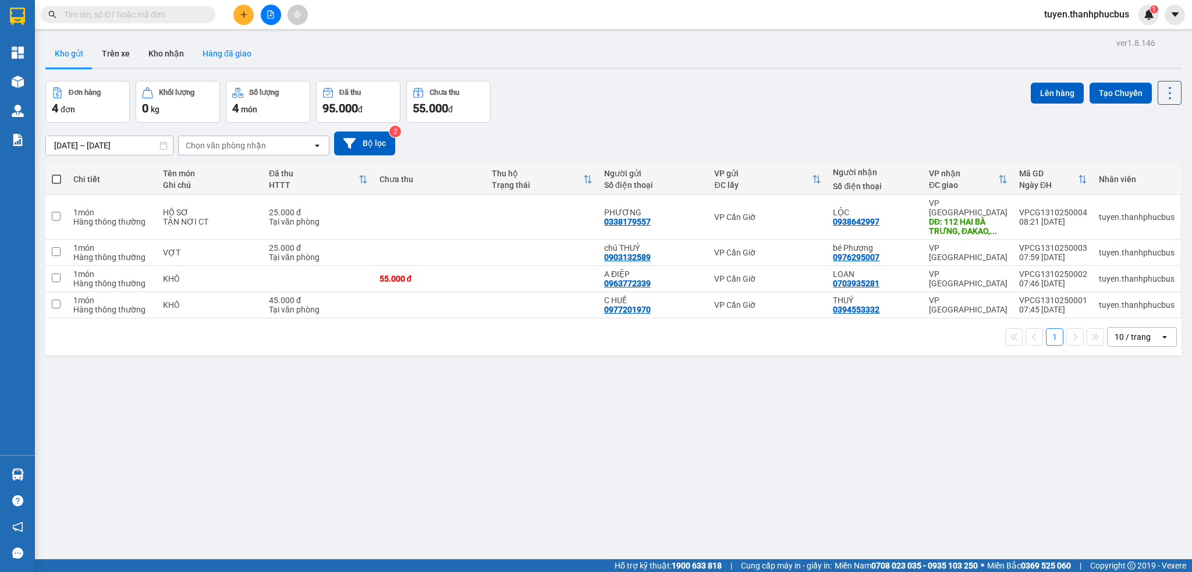
click at [210, 52] on button "Hàng đã giao" at bounding box center [227, 54] width 68 height 28
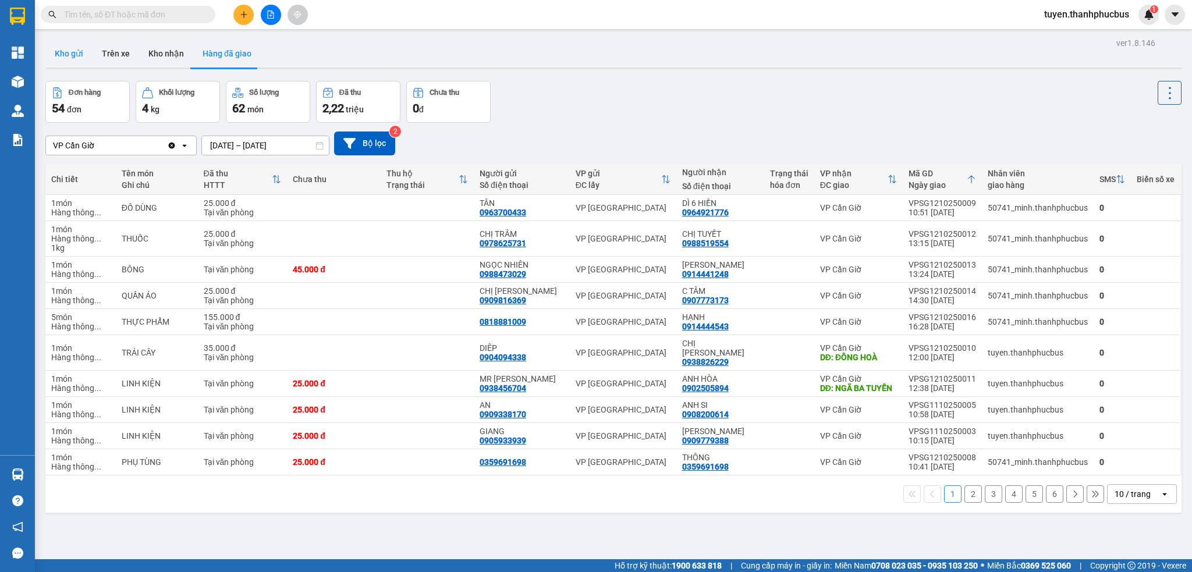
click at [68, 59] on button "Kho gửi" at bounding box center [68, 54] width 47 height 28
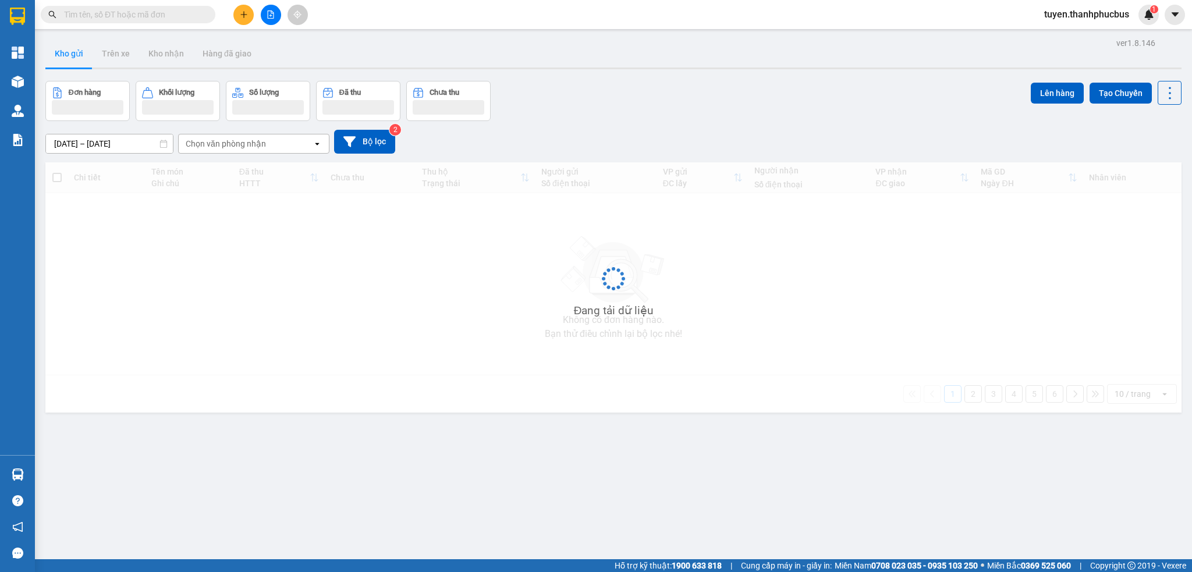
click at [68, 56] on button "Kho gửi" at bounding box center [68, 54] width 47 height 28
